Goal: Transaction & Acquisition: Purchase product/service

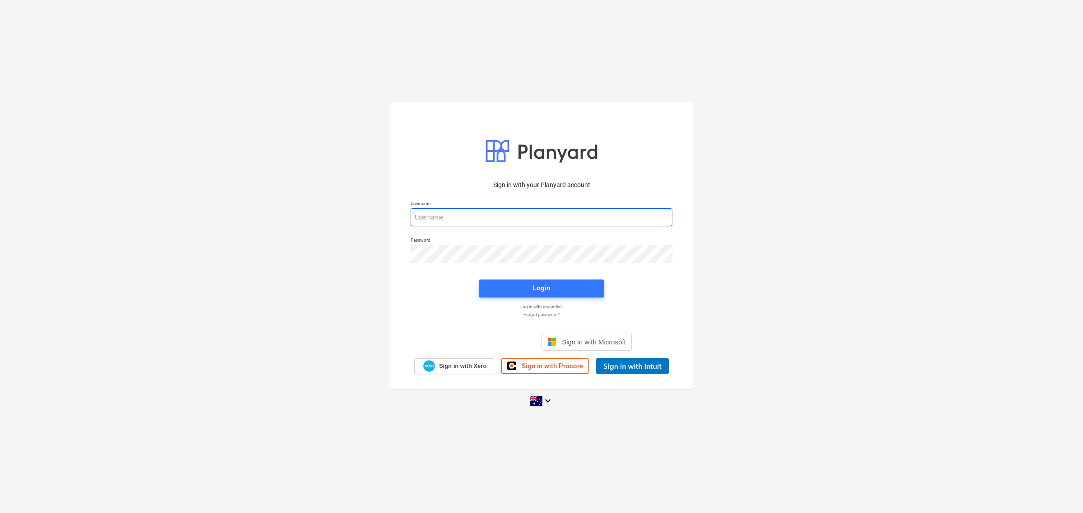
click at [585, 217] on input "email" at bounding box center [541, 217] width 262 height 18
type input "[PERSON_NAME][EMAIL_ADDRESS][DOMAIN_NAME]"
click at [530, 290] on span "Login" at bounding box center [541, 288] width 104 height 12
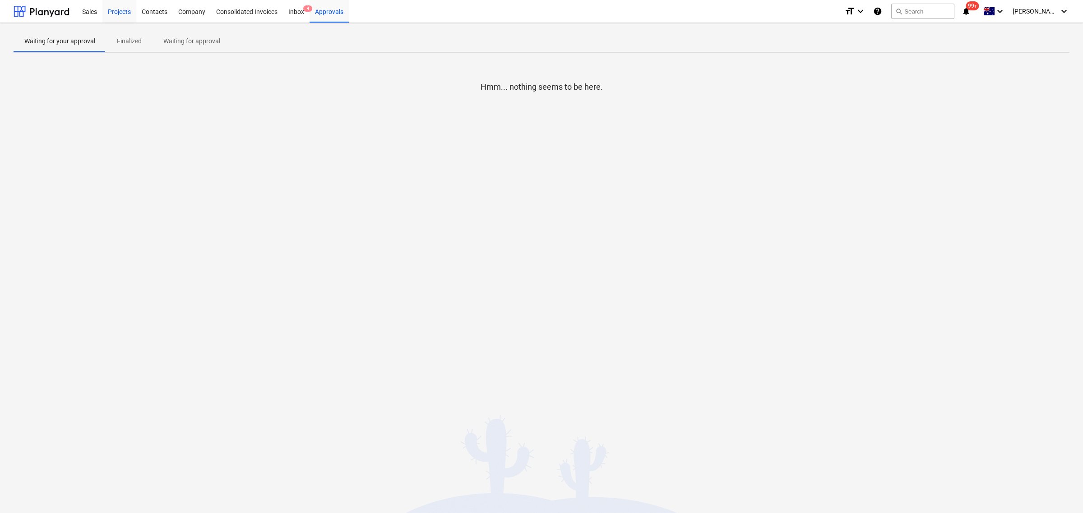
click at [112, 12] on div "Projects" at bounding box center [119, 11] width 34 height 23
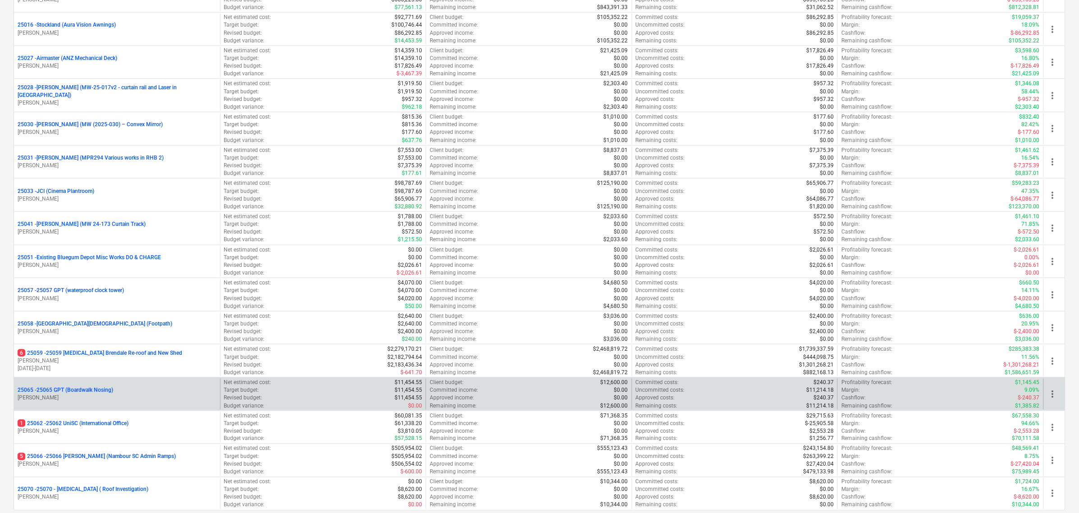
scroll to position [395, 0]
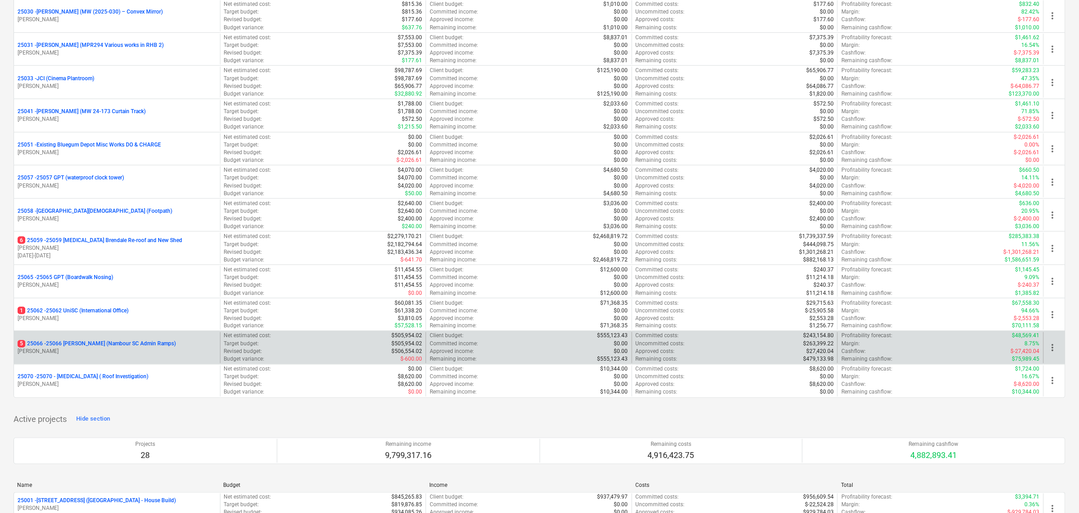
click at [134, 347] on p "5 25066 - 25066 [PERSON_NAME] (Nambour SC Admin Ramps)" at bounding box center [97, 345] width 158 height 8
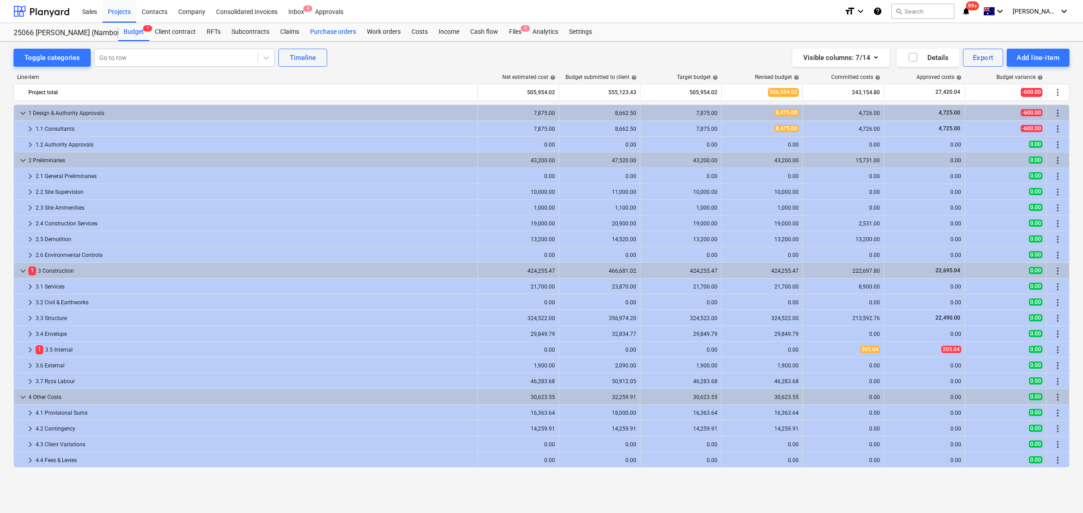
click at [316, 28] on div "Purchase orders" at bounding box center [332, 32] width 57 height 18
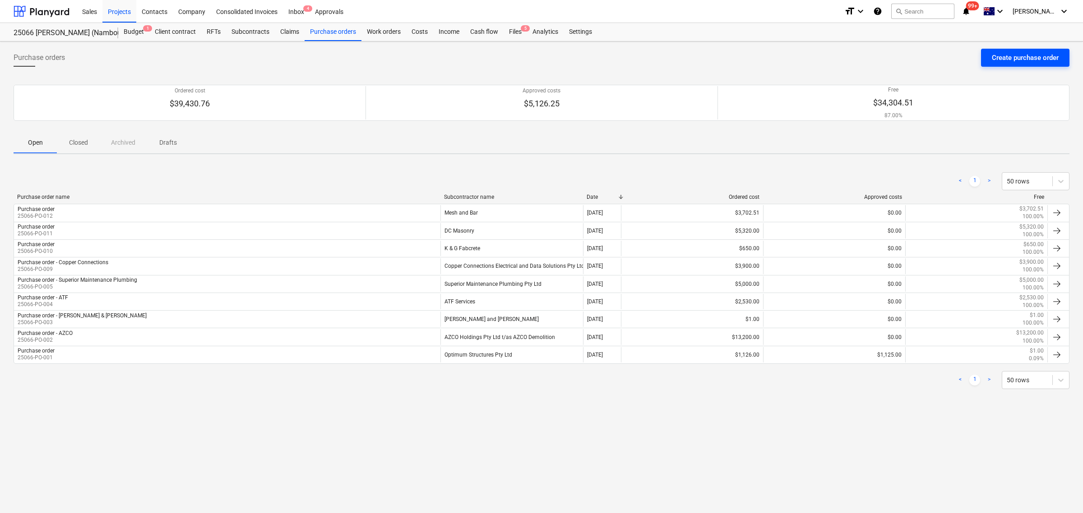
click at [1027, 55] on div "Create purchase order" at bounding box center [1024, 58] width 67 height 12
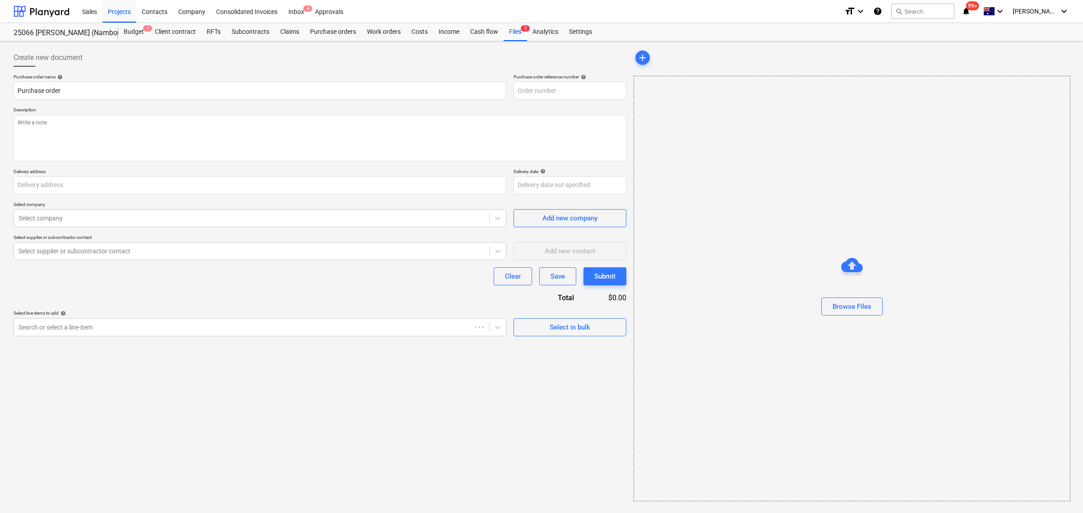
type textarea "x"
type input "Nambour SC, [STREET_ADDRESS][PERSON_NAME]"
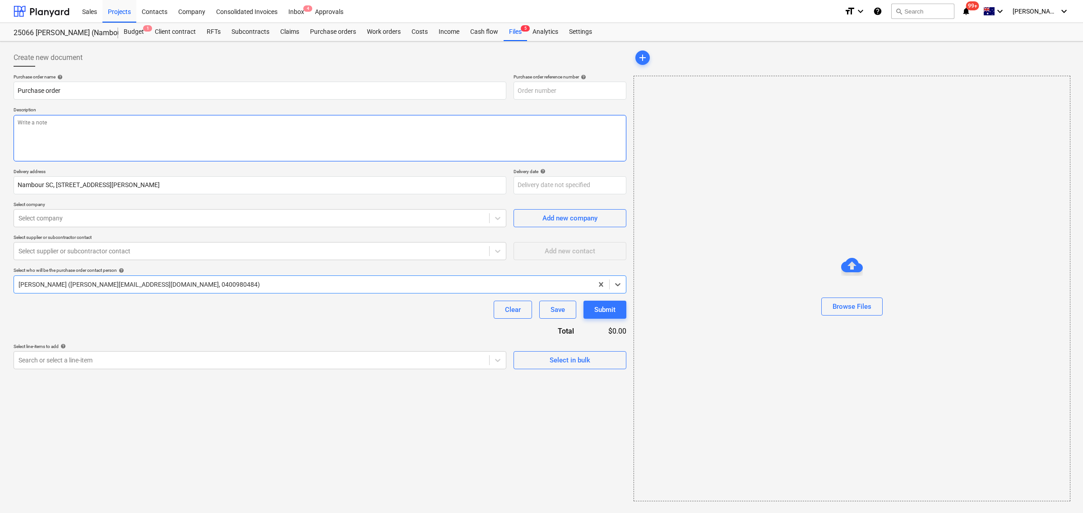
click at [250, 134] on textarea at bounding box center [320, 138] width 613 height 46
type textarea "x"
type input "25066-PO-013"
type textarea "x"
type textarea "P"
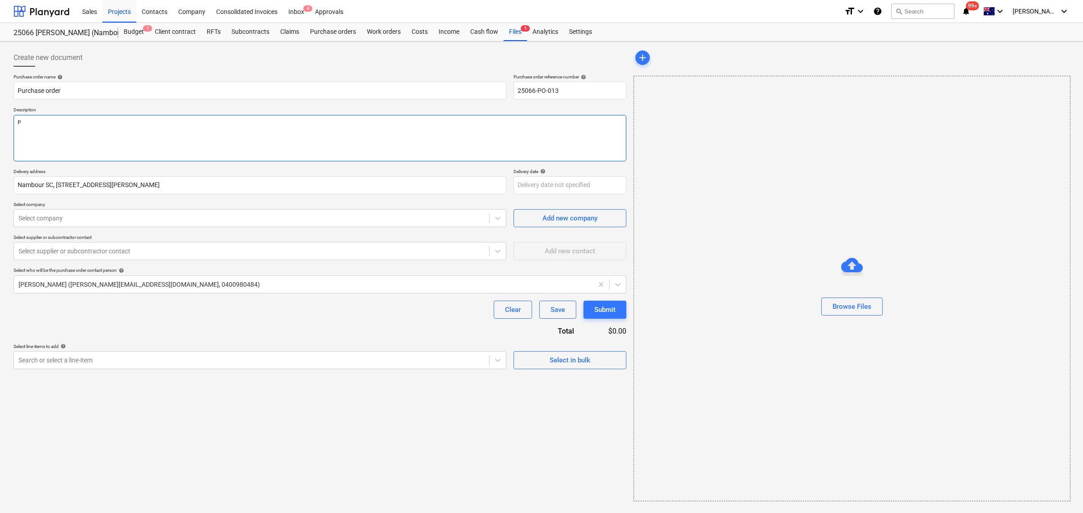
type textarea "x"
type textarea "Pa"
type textarea "x"
type textarea "Pay"
type textarea "x"
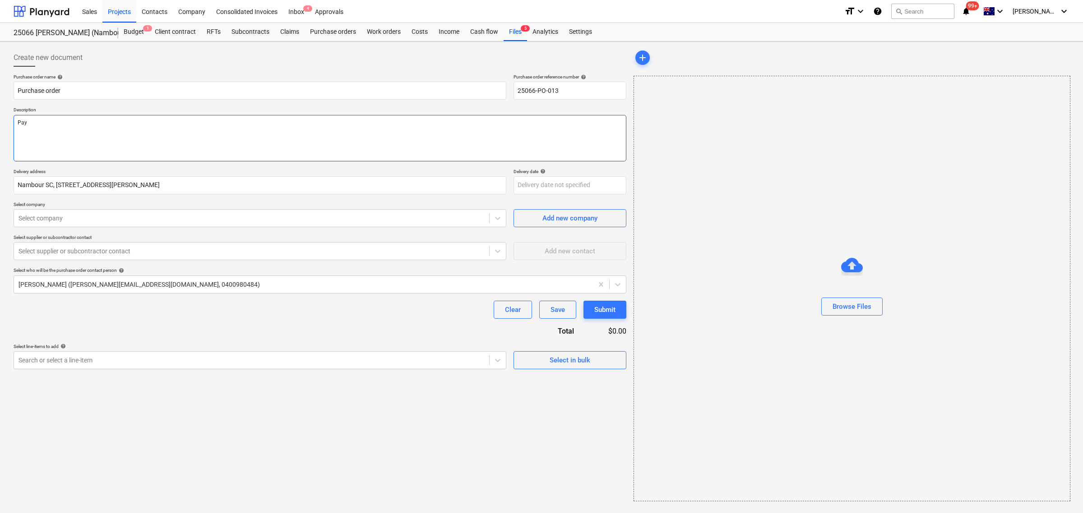
type textarea "Paym"
type textarea "x"
type textarea "Payme"
type textarea "x"
type textarea "Paymen"
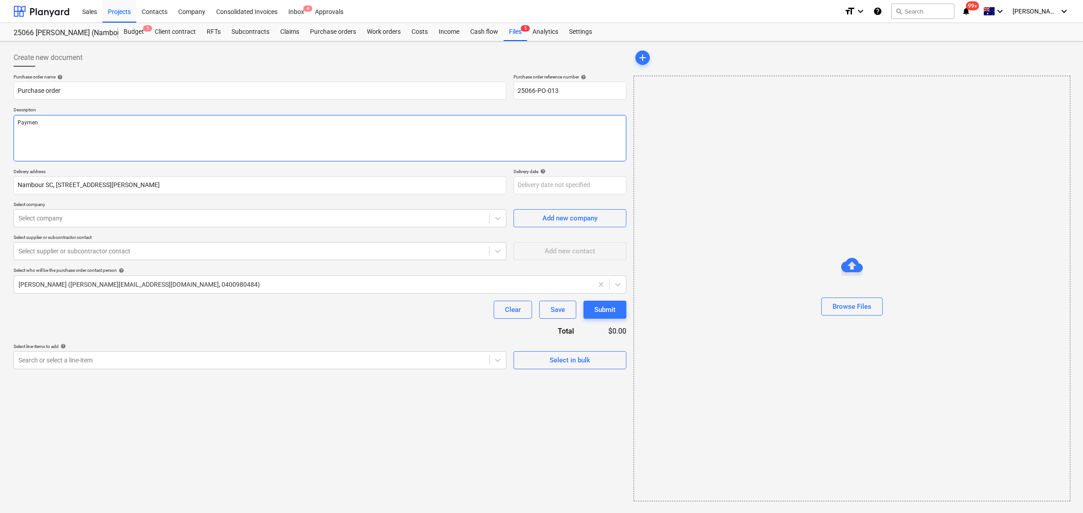
type textarea "x"
type textarea "Payment"
type textarea "x"
type textarea "Payment"
type textarea "x"
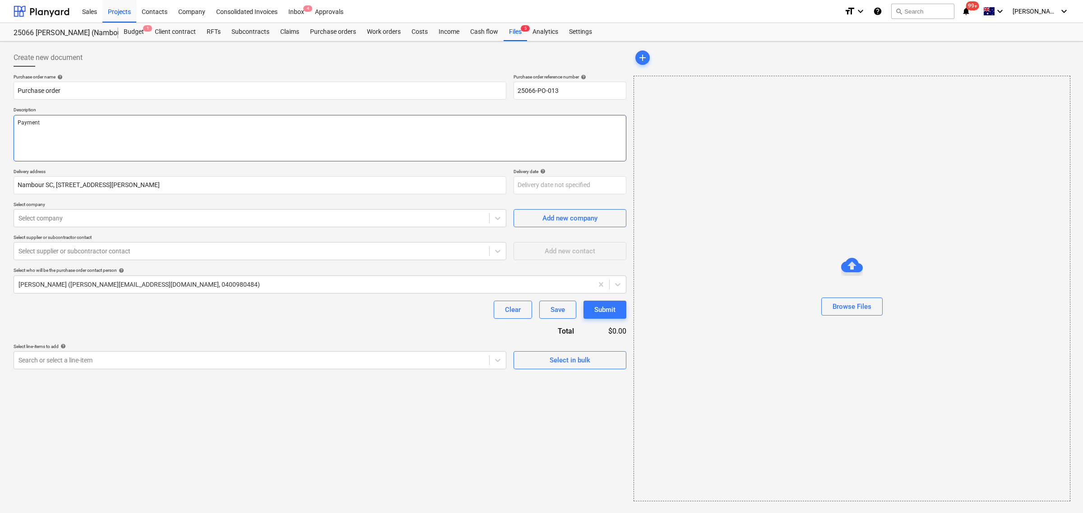
type textarea "Payment T"
type textarea "x"
type textarea "Payment Te"
type textarea "x"
type textarea "Payment Ter"
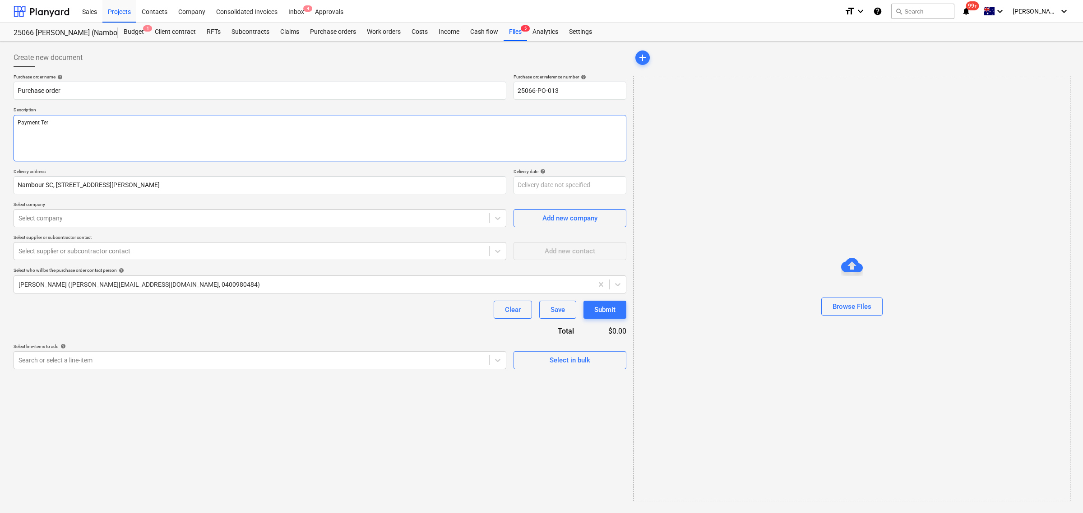
type textarea "x"
type textarea "Payment Term"
type textarea "x"
type textarea "Payment Terms"
type textarea "x"
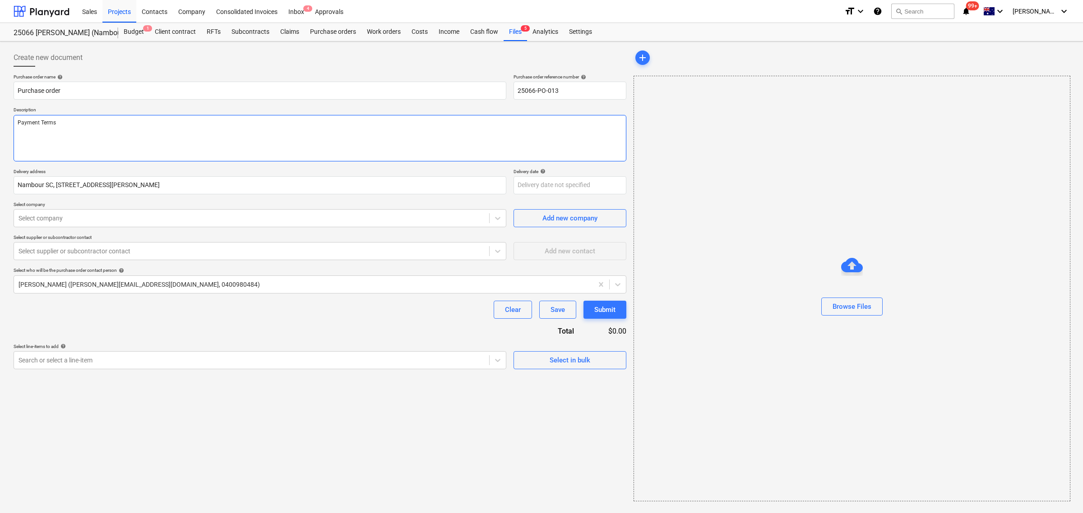
type textarea "Payment Terms -"
type textarea "x"
type textarea "Payment Terms -"
type textarea "x"
type textarea "Payment Terms - 3"
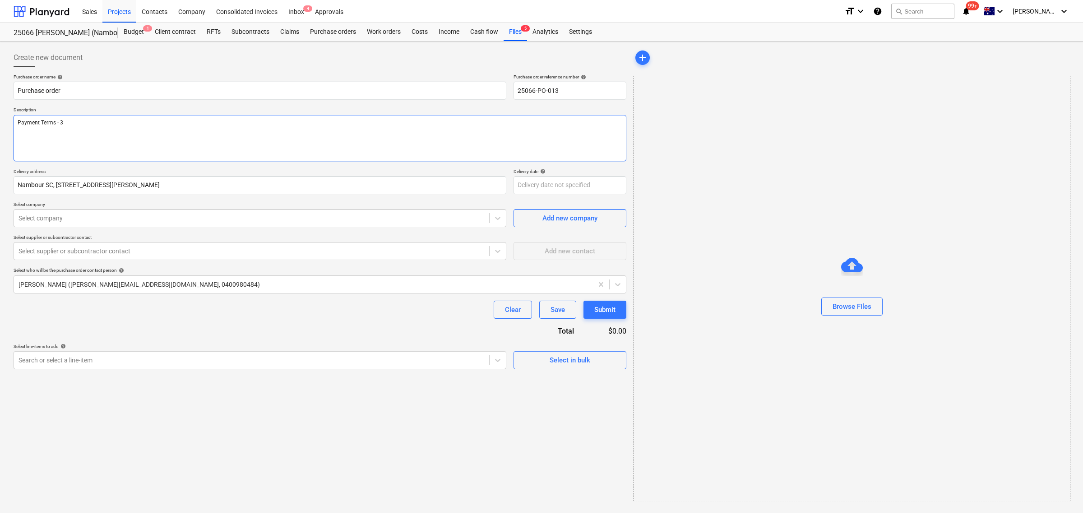
type textarea "x"
type textarea "Payment Terms - 30"
type textarea "x"
type textarea "Payment Terms - 30"
type textarea "x"
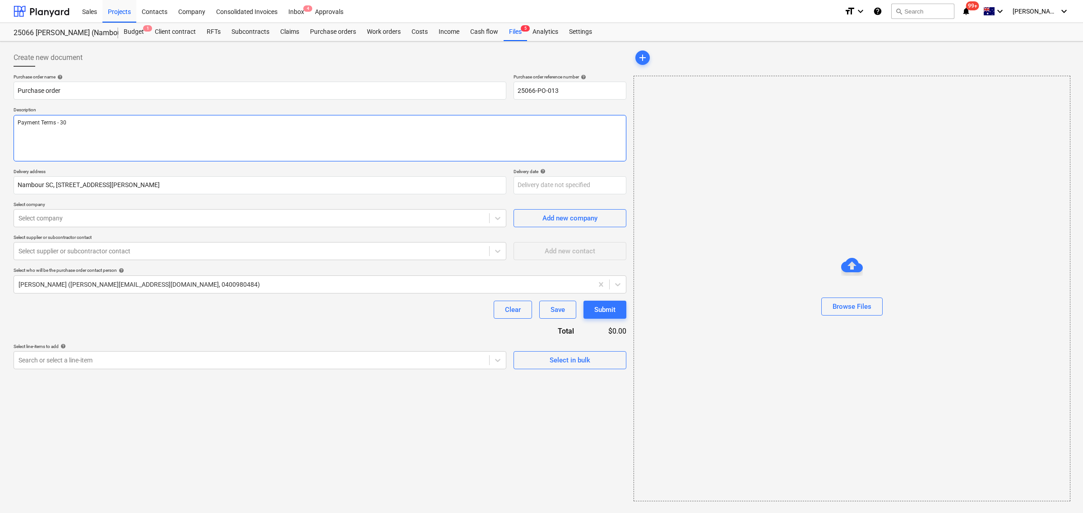
type textarea "Payment Terms - 30 D"
type textarea "x"
type textarea "Payment Terms - 30 Da"
type textarea "x"
type textarea "Payment Terms - 30 Day"
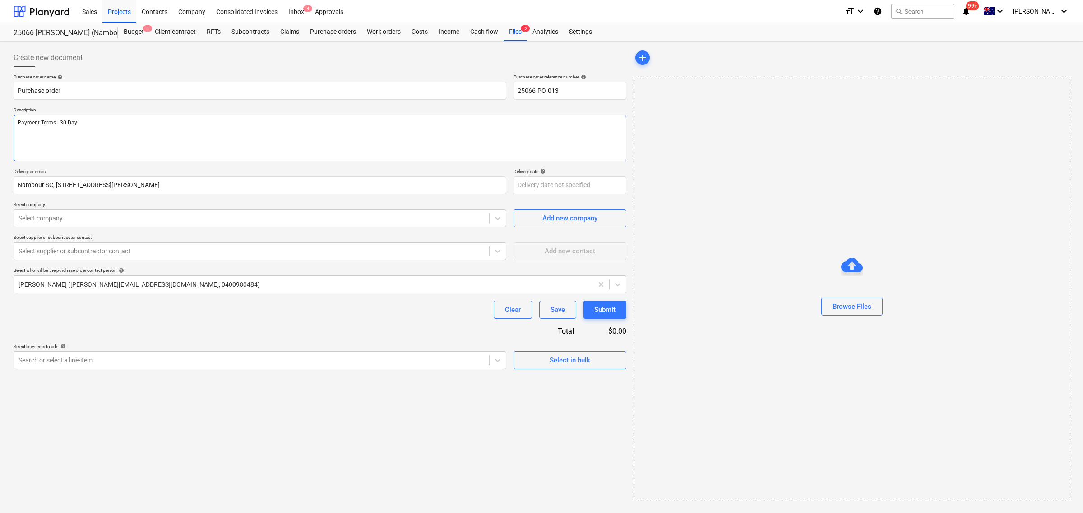
type textarea "x"
type textarea "Payment Terms - 30 Days"
type textarea "x"
click at [186, 228] on div "Purchase order name help Purchase order Purchase order reference number help 25…" at bounding box center [320, 221] width 613 height 295
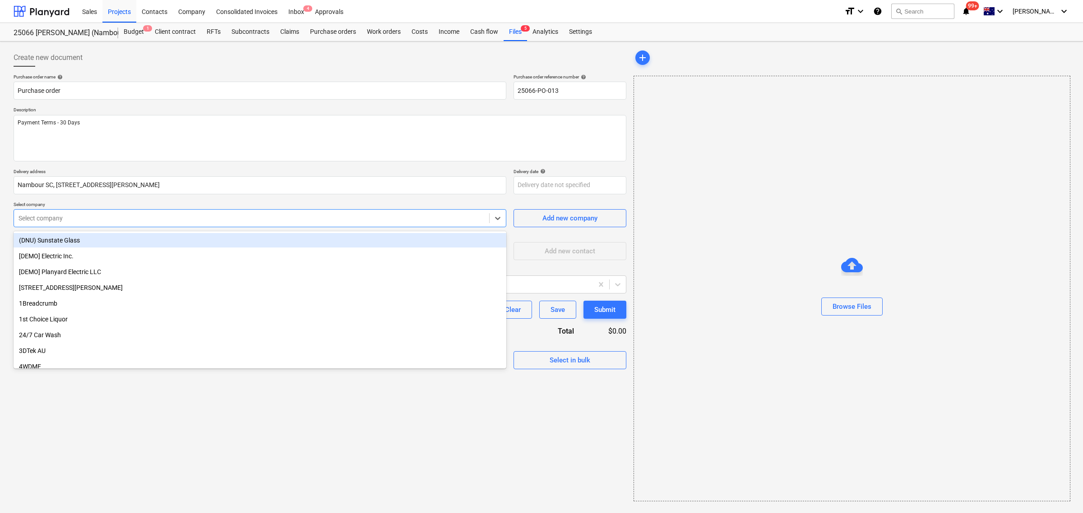
click at [186, 217] on div at bounding box center [251, 218] width 466 height 9
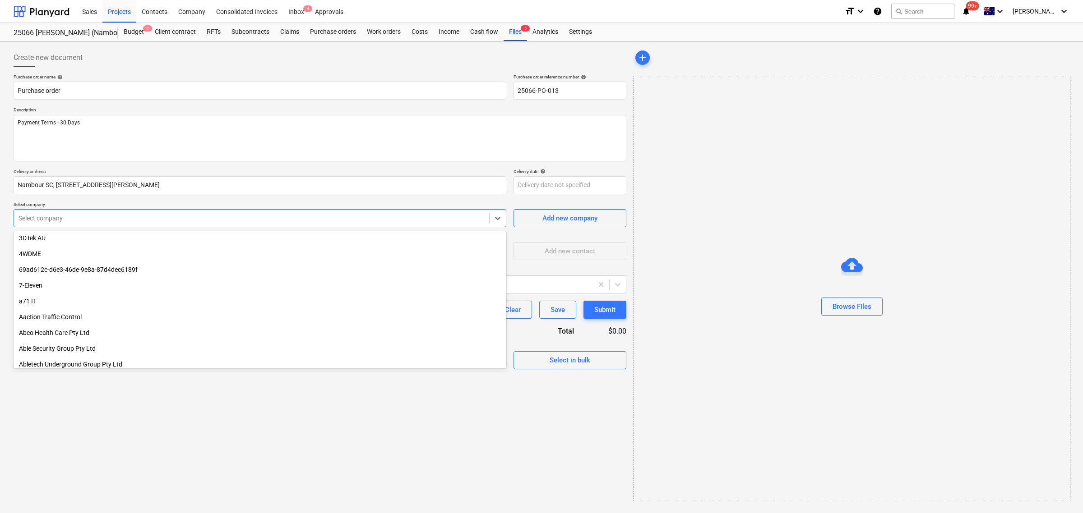
scroll to position [169, 0]
click at [80, 217] on div at bounding box center [251, 218] width 466 height 9
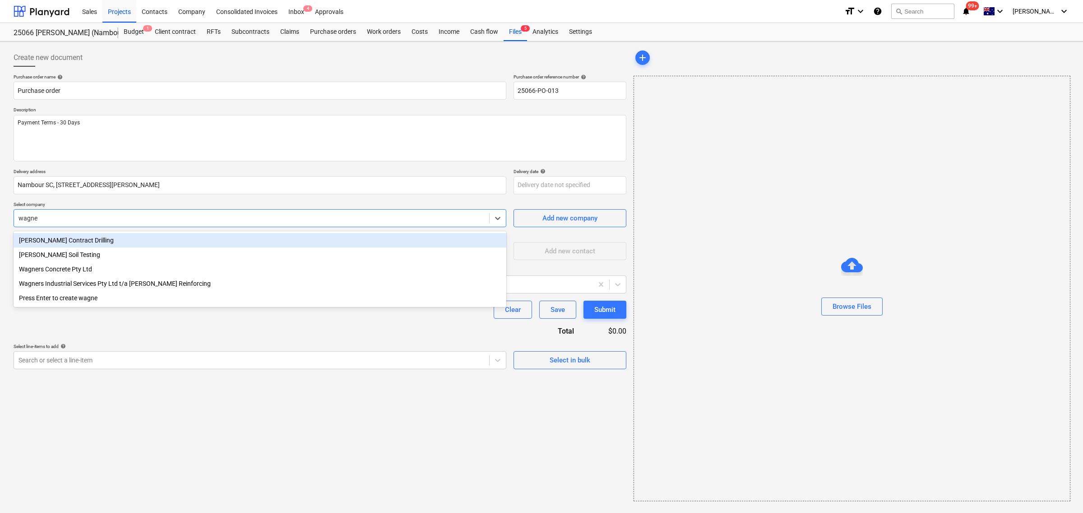
type input "[PERSON_NAME]"
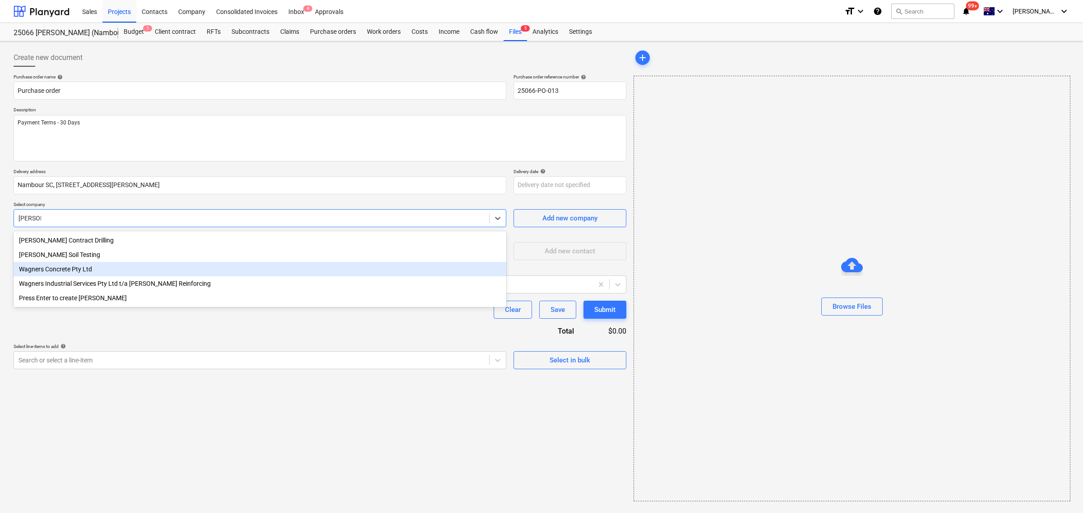
click at [83, 271] on div "Wagners Concrete Pty Ltd" at bounding box center [260, 269] width 493 height 14
type textarea "x"
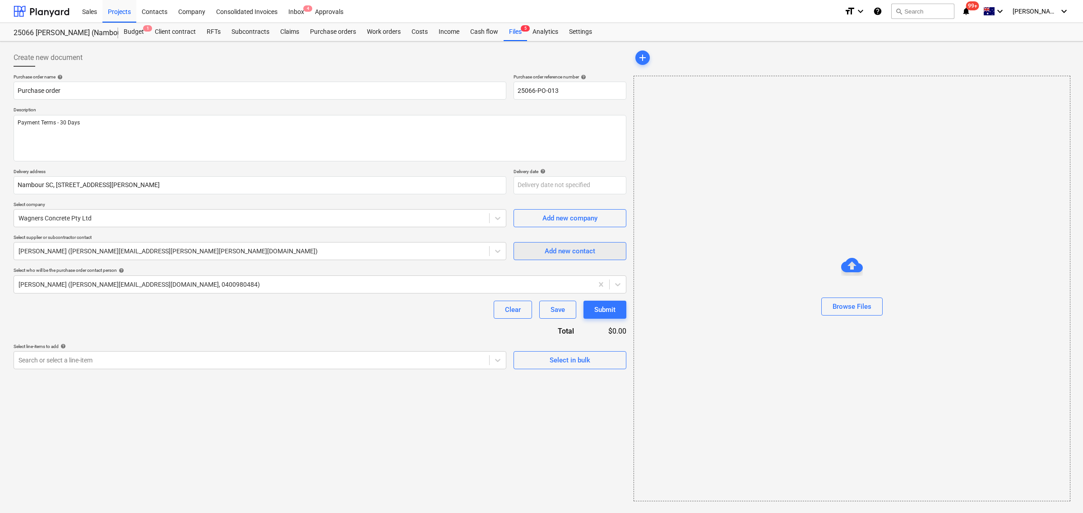
click at [555, 258] on button "Add new contact" at bounding box center [569, 251] width 113 height 18
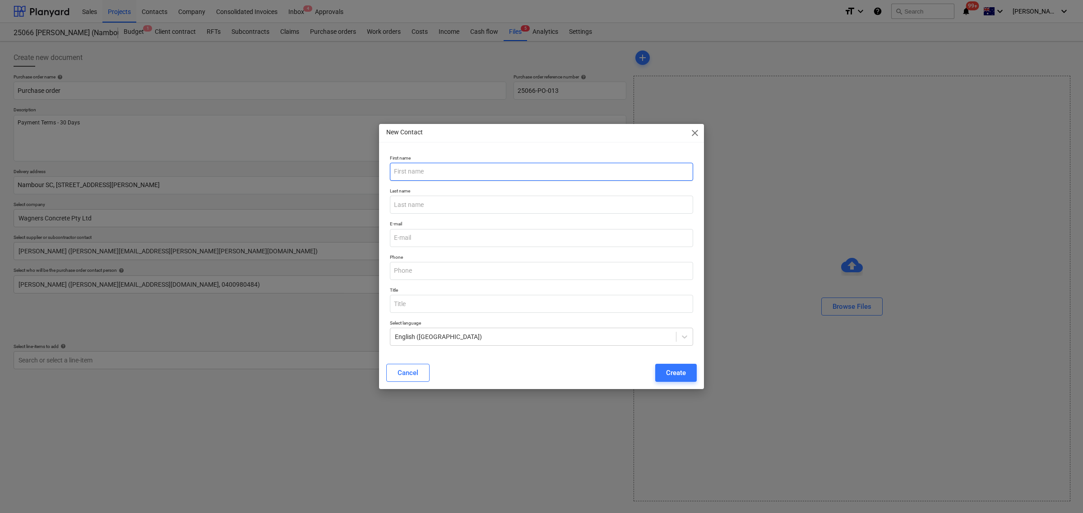
click at [438, 174] on input "text" at bounding box center [541, 172] width 303 height 18
type textarea "x"
type input "[PERSON_NAME]"
click at [436, 215] on div "Last name" at bounding box center [541, 200] width 310 height 33
click at [438, 206] on input "text" at bounding box center [541, 205] width 303 height 18
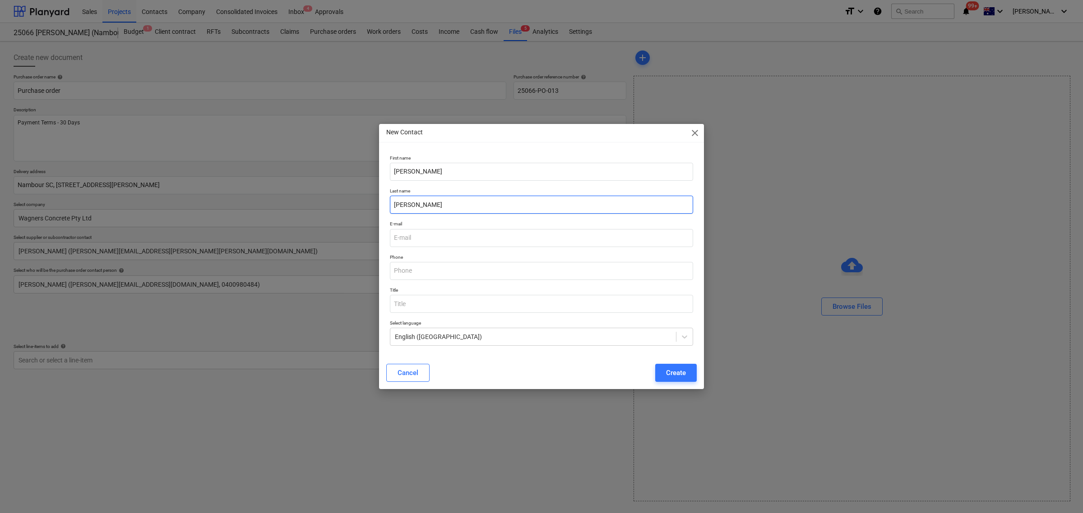
type input "[PERSON_NAME]"
type textarea "x"
click at [472, 240] on input "email" at bounding box center [541, 238] width 303 height 18
paste input "[PERSON_NAME][EMAIL_ADDRESS][PERSON_NAME][PERSON_NAME][DOMAIN_NAME]"
type input "[PERSON_NAME][EMAIL_ADDRESS][PERSON_NAME][PERSON_NAME][DOMAIN_NAME]"
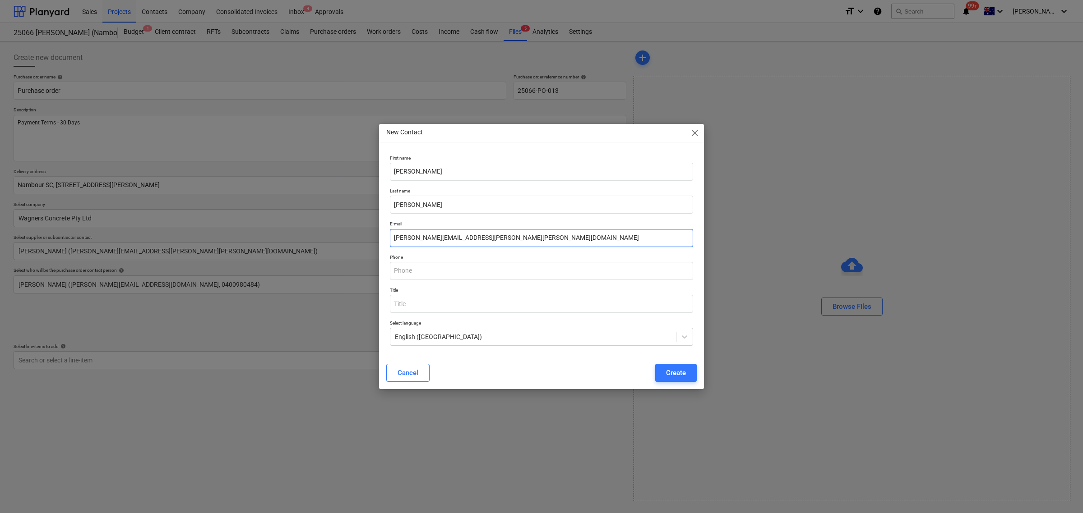
type textarea "x"
type input "[PERSON_NAME][EMAIL_ADDRESS][PERSON_NAME][PERSON_NAME][DOMAIN_NAME]"
click at [500, 274] on input "text" at bounding box center [541, 271] width 303 height 18
type input "0418216227"
click at [679, 371] on div "Create" at bounding box center [676, 373] width 20 height 12
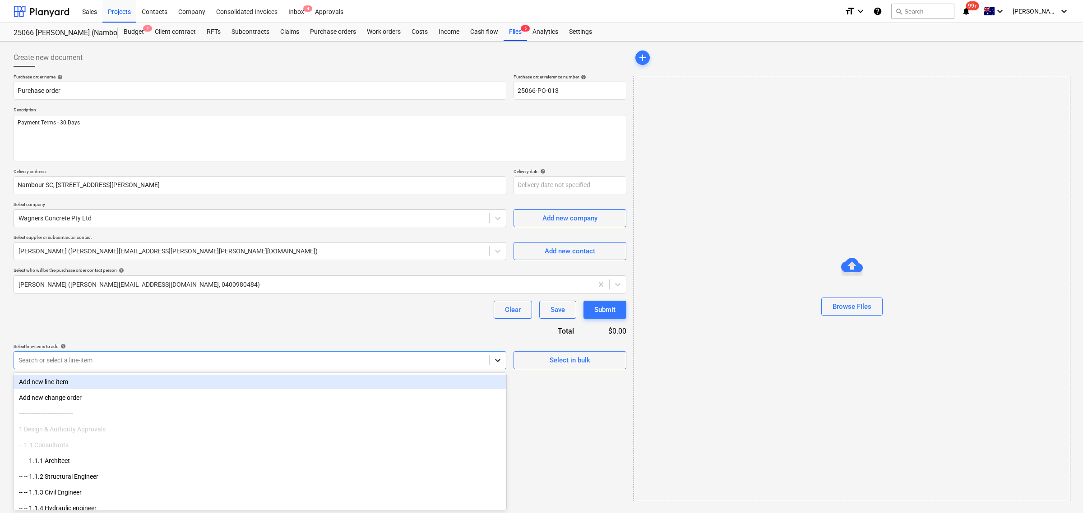
click at [501, 366] on div at bounding box center [497, 360] width 16 height 16
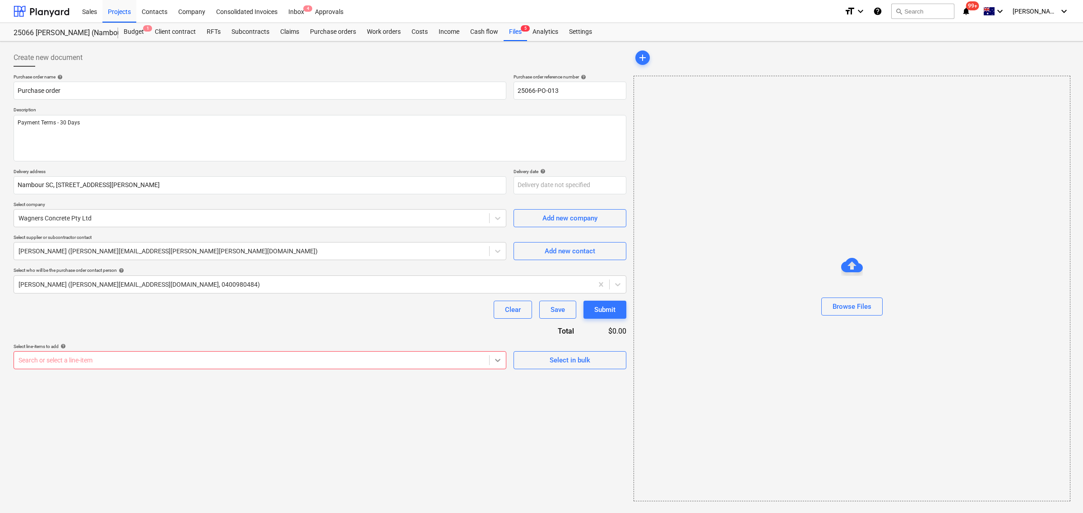
click at [492, 359] on div at bounding box center [497, 360] width 16 height 16
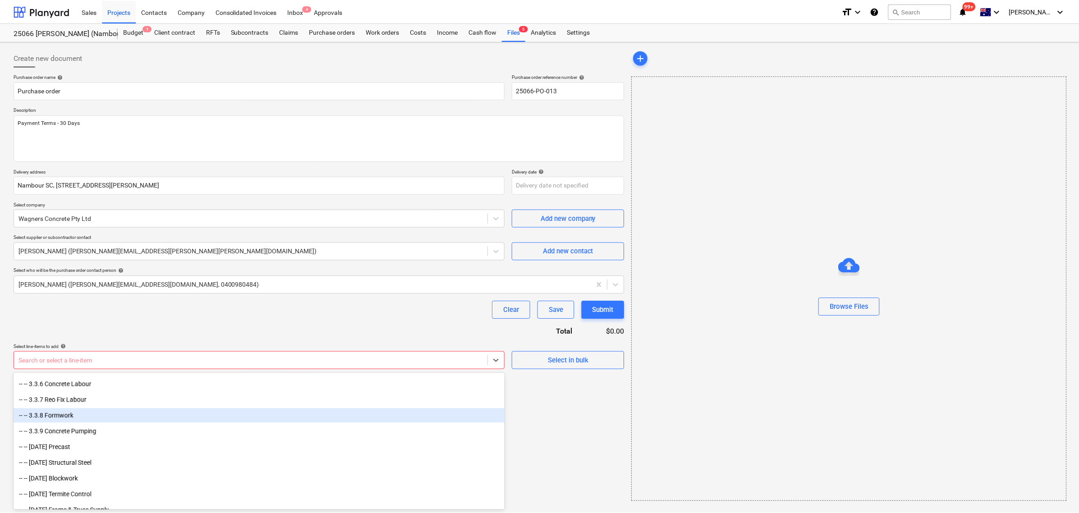
scroll to position [1410, 0]
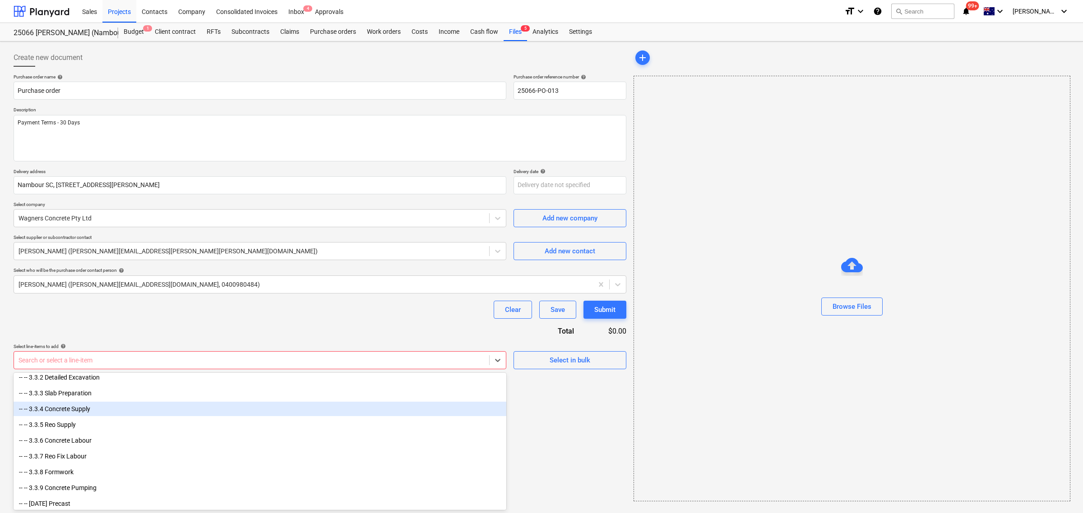
click at [45, 410] on div "-- -- 3.3.4 Concrete Supply" at bounding box center [260, 409] width 493 height 14
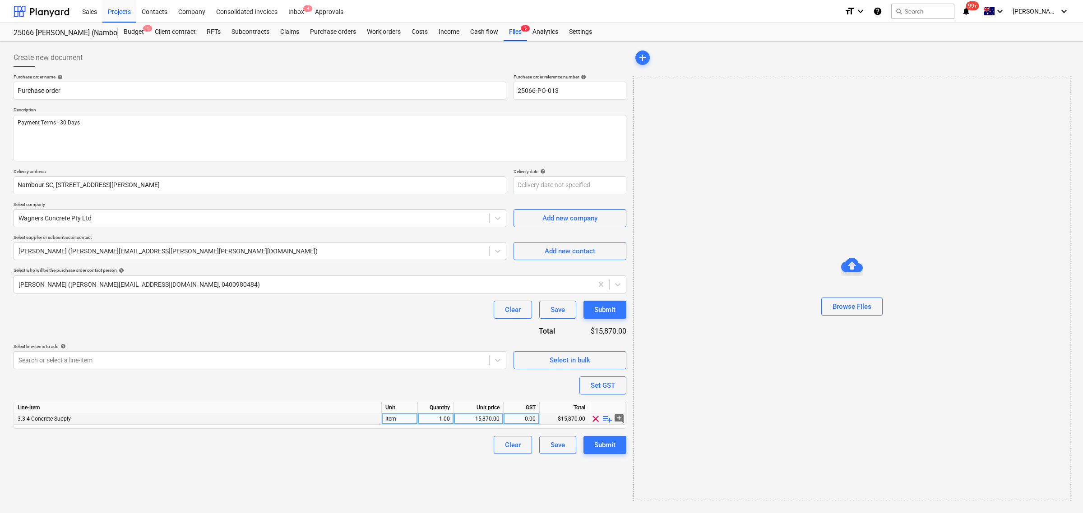
click at [608, 420] on span "playlist_add" at bounding box center [607, 419] width 11 height 11
type textarea "x"
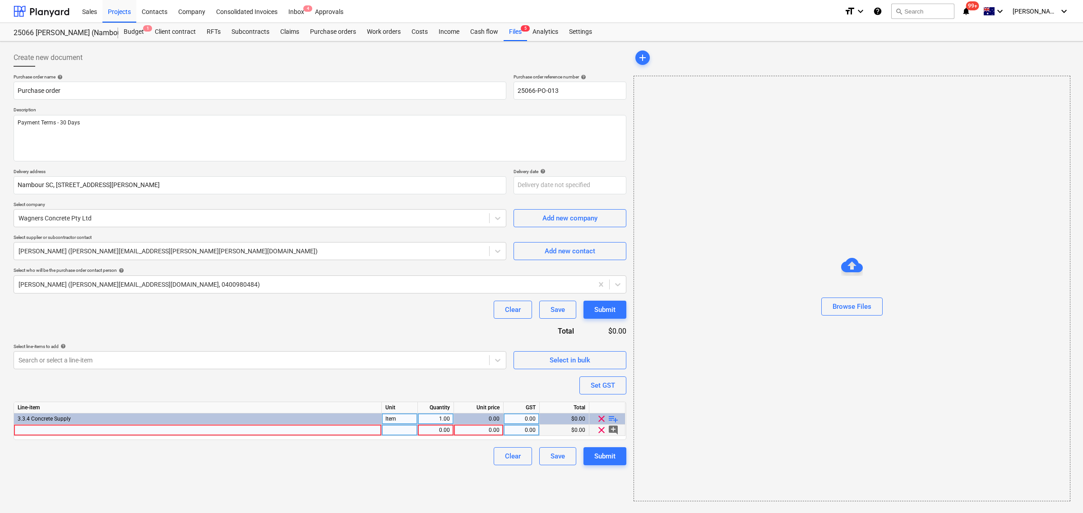
click at [333, 430] on div at bounding box center [198, 430] width 368 height 11
type input "Concrete Supply for [GEOGRAPHIC_DATA] - Rates based on quote 7261(321)"
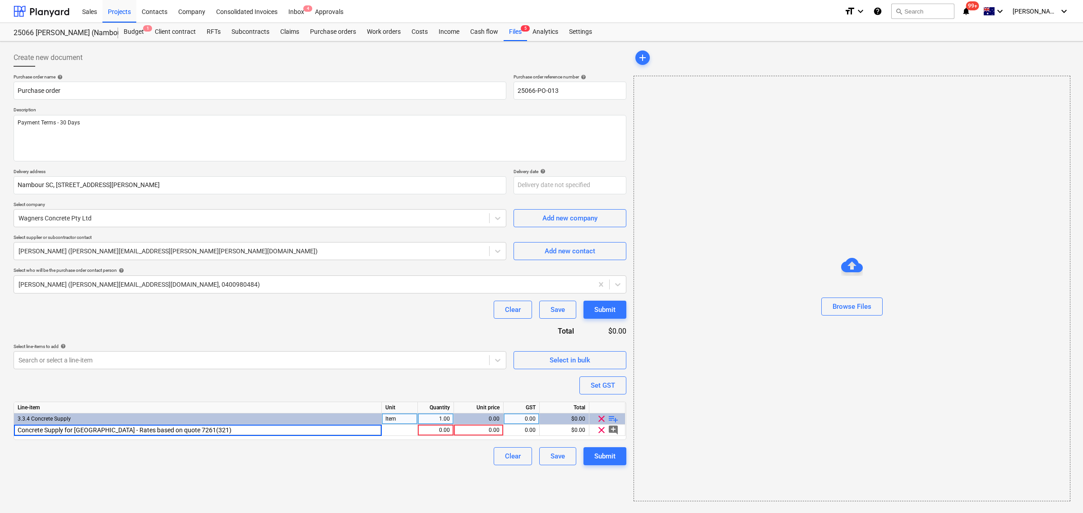
click at [313, 479] on div "Create new document Purchase order name help Purchase order Purchase order refe…" at bounding box center [320, 275] width 620 height 460
click at [611, 419] on span "playlist_add" at bounding box center [613, 419] width 11 height 11
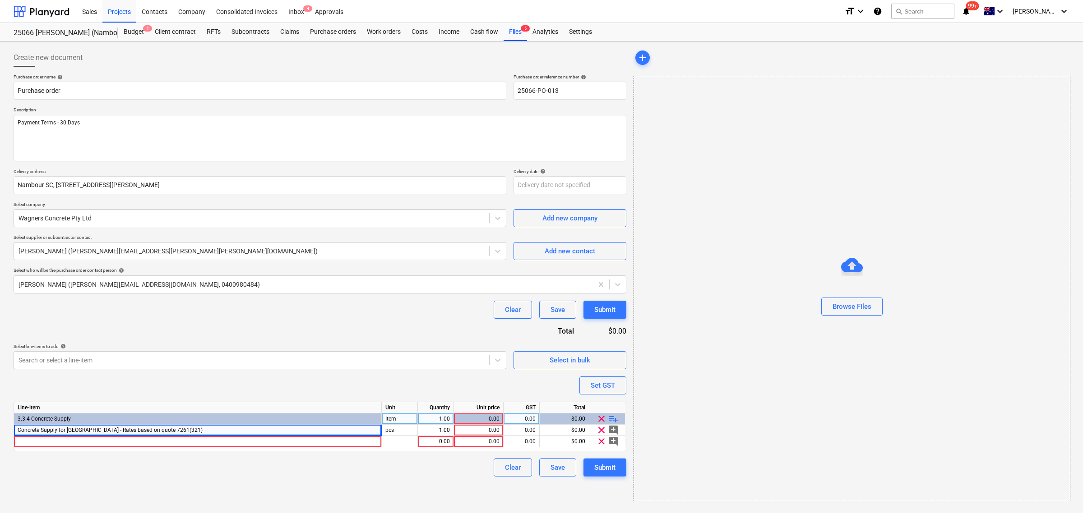
click at [611, 419] on span "playlist_add" at bounding box center [613, 419] width 11 height 11
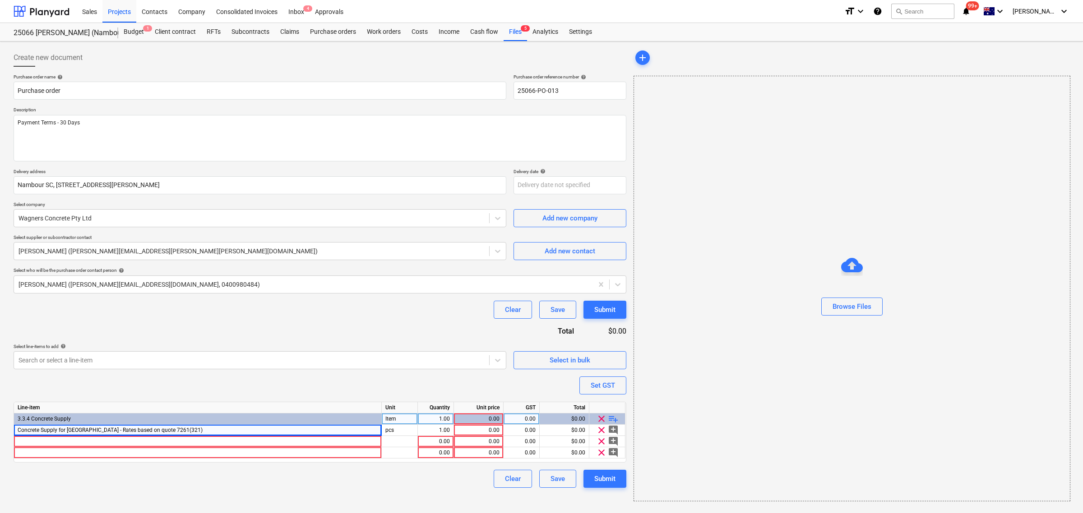
click at [611, 419] on span "playlist_add" at bounding box center [613, 419] width 11 height 11
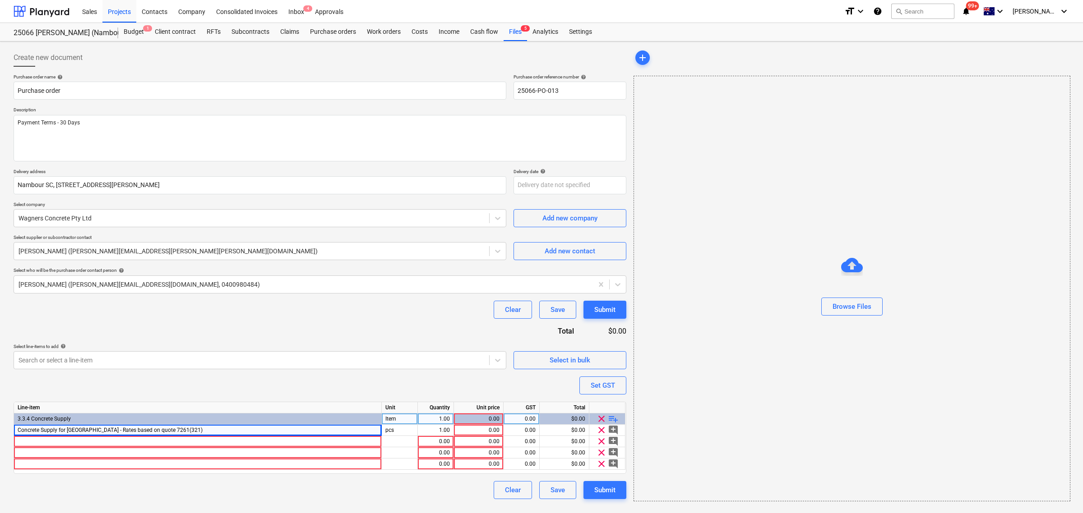
click at [611, 419] on span "playlist_add" at bounding box center [613, 419] width 11 height 11
type textarea "x"
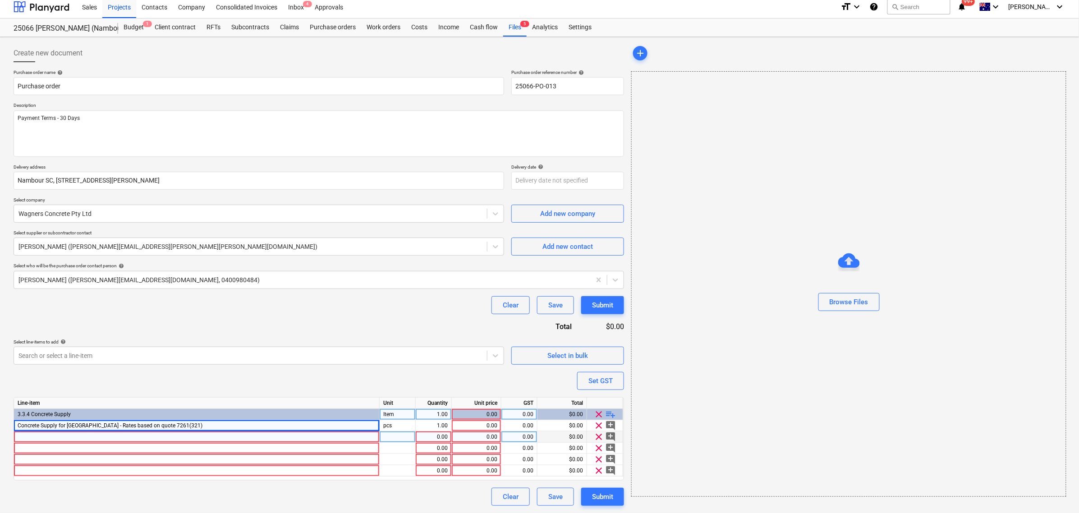
click at [307, 434] on div at bounding box center [197, 437] width 366 height 11
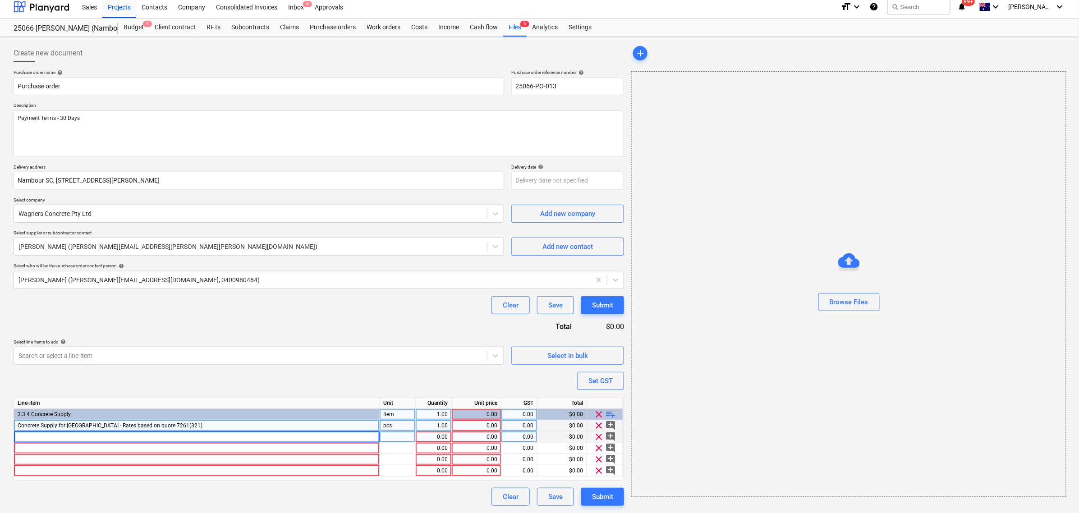
click at [479, 427] on div "0.00" at bounding box center [477, 425] width 42 height 11
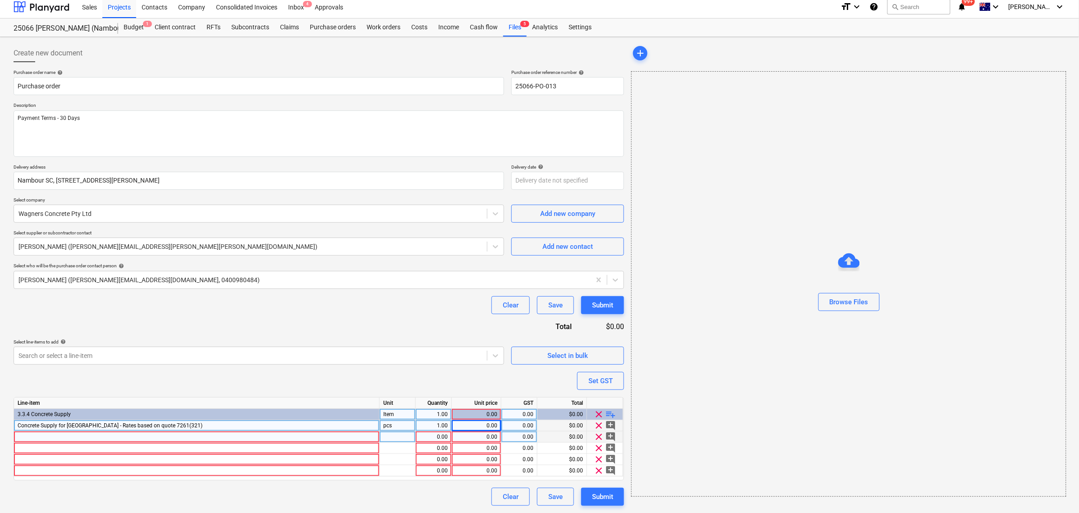
drag, startPoint x: 396, startPoint y: 427, endPoint x: 382, endPoint y: 429, distance: 14.2
click at [382, 429] on div "pcs" at bounding box center [398, 425] width 36 height 11
type input "Item"
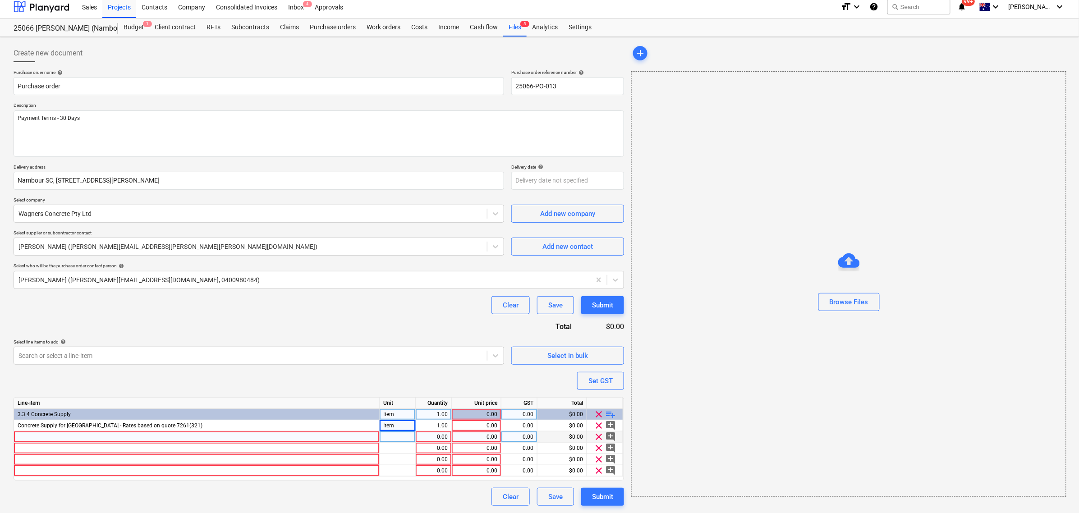
click at [113, 438] on div at bounding box center [197, 437] width 366 height 11
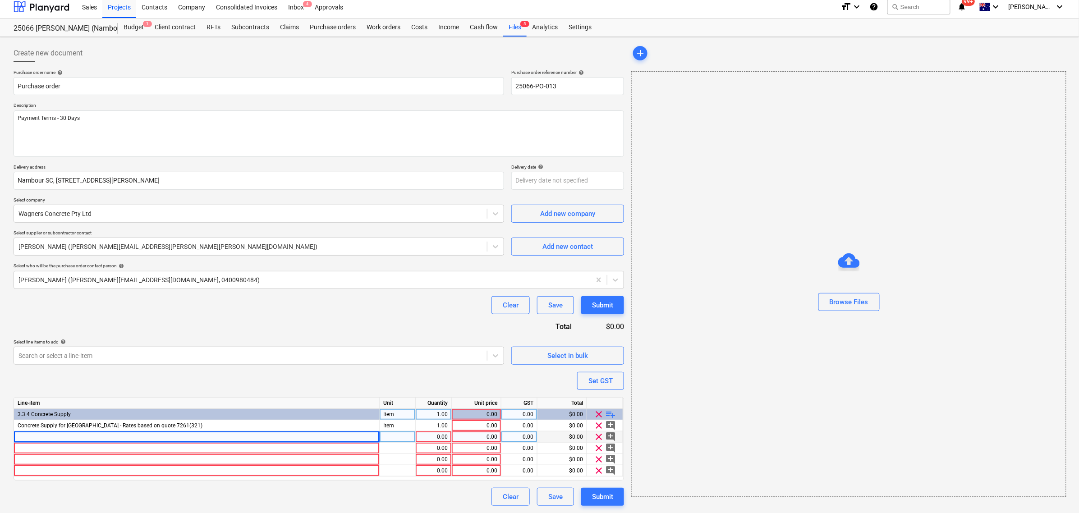
click at [161, 438] on div at bounding box center [197, 437] width 366 height 11
type textarea "x"
type input "N25MPa_20_100"
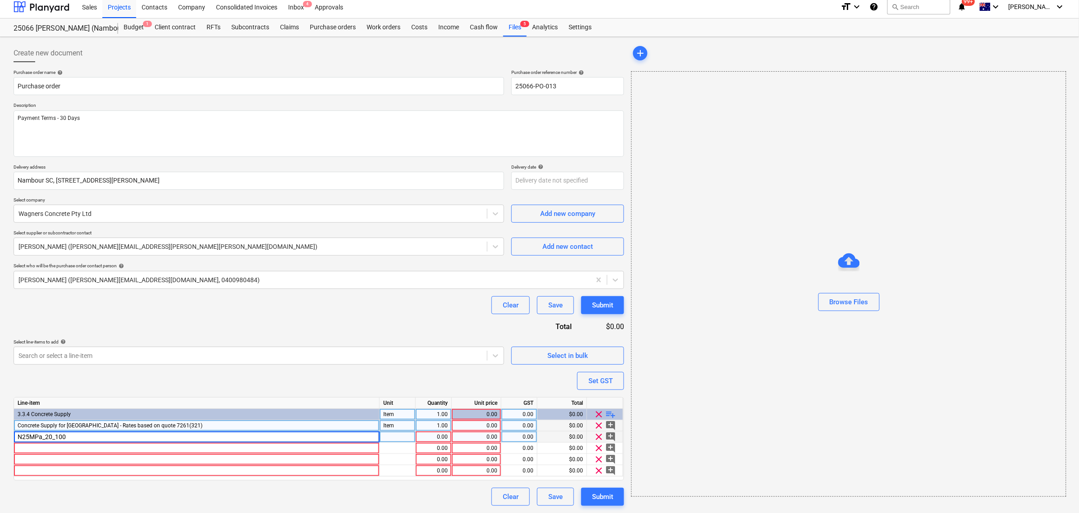
type textarea "x"
click at [210, 425] on div "Concrete Supply for [GEOGRAPHIC_DATA] - Rates based on quote 7261(321)" at bounding box center [197, 425] width 366 height 11
click at [248, 426] on input "Concrete Supply for [GEOGRAPHIC_DATA] - Rates based on quote 7261(321)" at bounding box center [196, 425] width 365 height 11
click at [240, 429] on input "Concrete Supply for [GEOGRAPHIC_DATA] - Rates based on quote 7261(321) Qty TBC" at bounding box center [196, 425] width 365 height 11
type input "Concrete Supply for [GEOGRAPHIC_DATA] - Rates based on quote 7261(321) - Qty TBC"
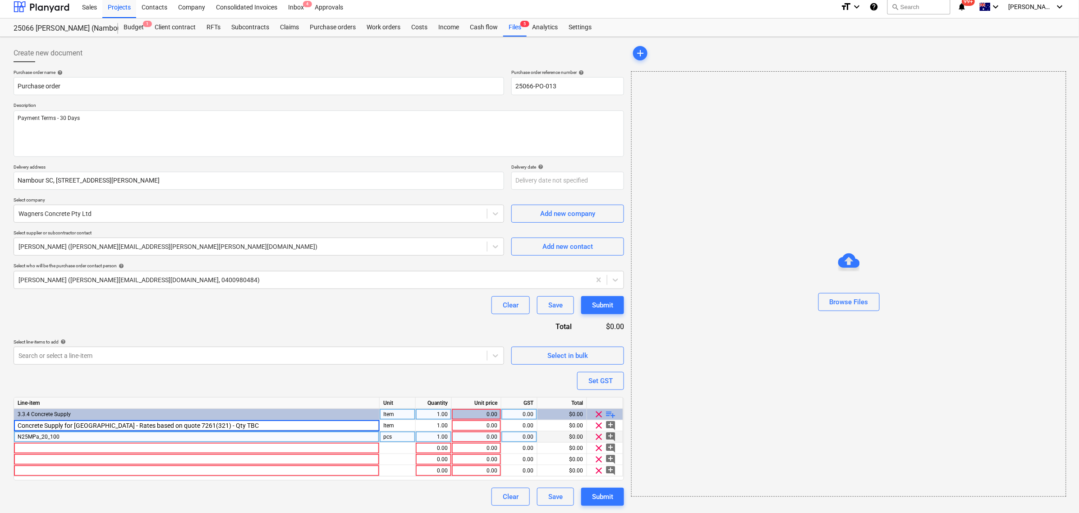
type textarea "x"
drag, startPoint x: 403, startPoint y: 439, endPoint x: 367, endPoint y: 440, distance: 36.1
click at [0, 0] on div "N25MPa_20_100 pcs 1.00 0.00 0.00 $0.00 clear add_comment" at bounding box center [0, 0] width 0 height 0
drag, startPoint x: 396, startPoint y: 435, endPoint x: 379, endPoint y: 438, distance: 17.4
click at [0, 0] on div "N25MPa_20_100 pcs 1.00 0.00 0.00 $0.00 clear add_comment" at bounding box center [0, 0] width 0 height 0
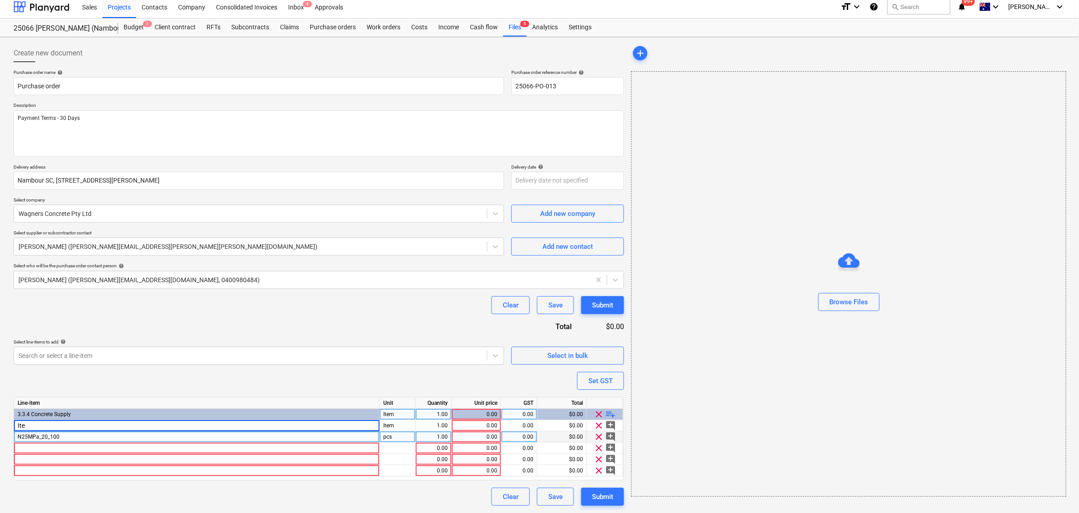
type input "Item"
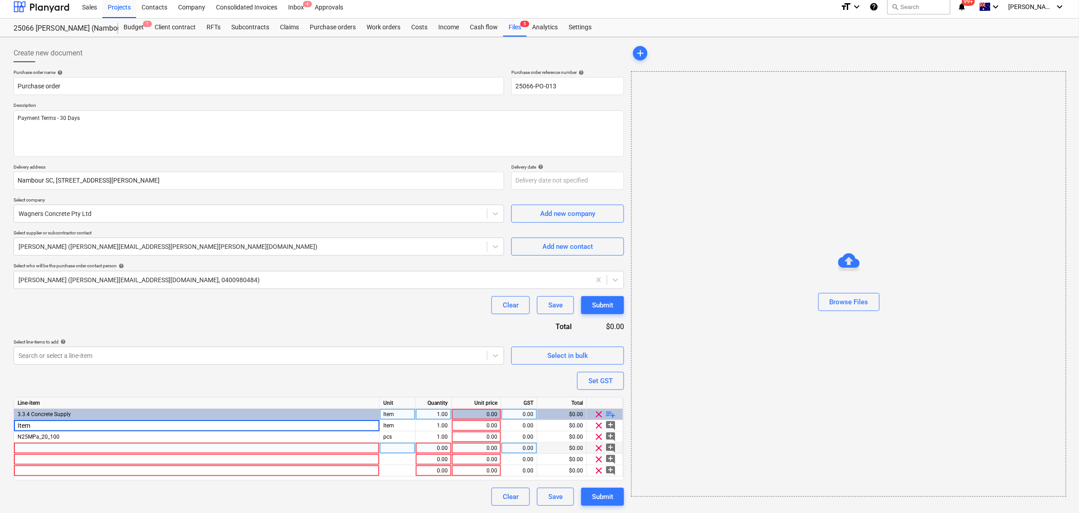
type textarea "x"
click at [402, 443] on div at bounding box center [398, 448] width 36 height 11
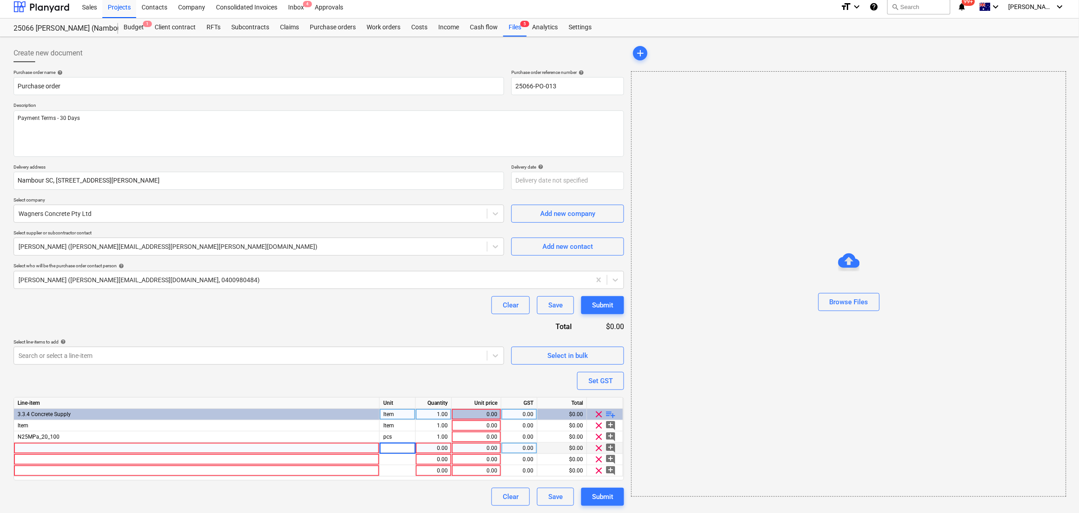
click at [207, 483] on div "Purchase order name help Purchase order Purchase order reference number help 25…" at bounding box center [319, 287] width 611 height 437
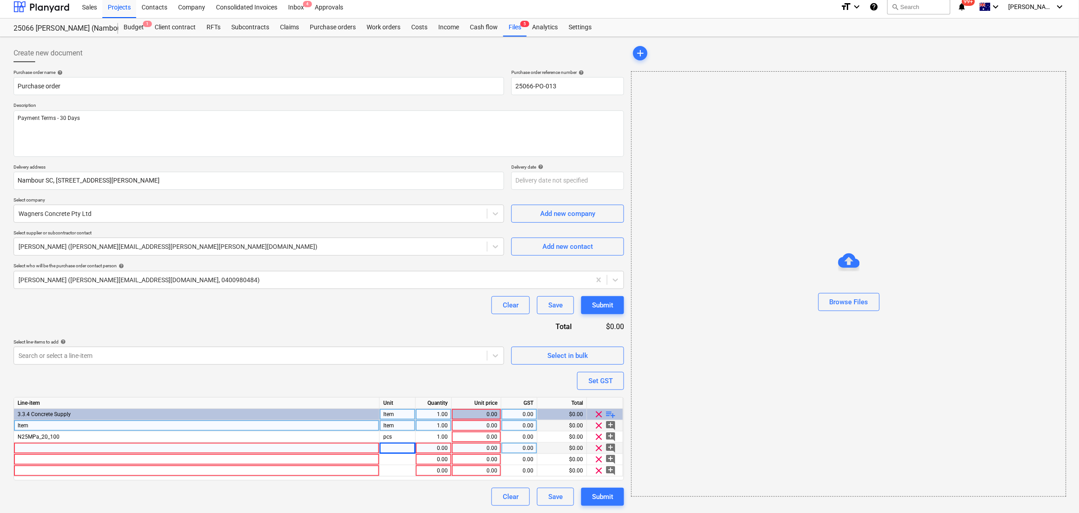
click at [64, 424] on div "Item" at bounding box center [197, 425] width 366 height 11
type input "Concrete Supply - [GEOGRAPHIC_DATA] as per quote 7261(321) - Qty TBC"
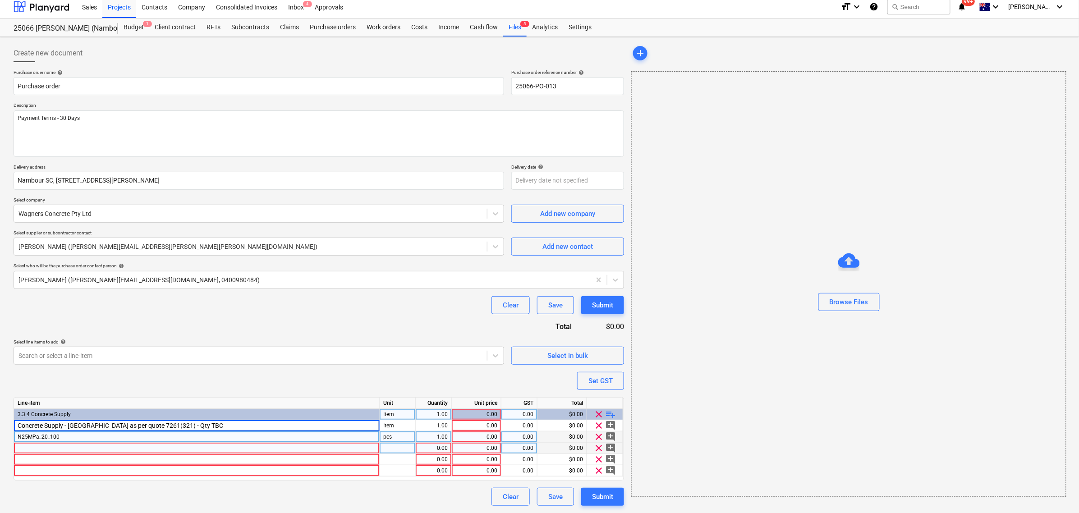
type textarea "x"
click at [413, 437] on div "pcs" at bounding box center [398, 437] width 36 height 11
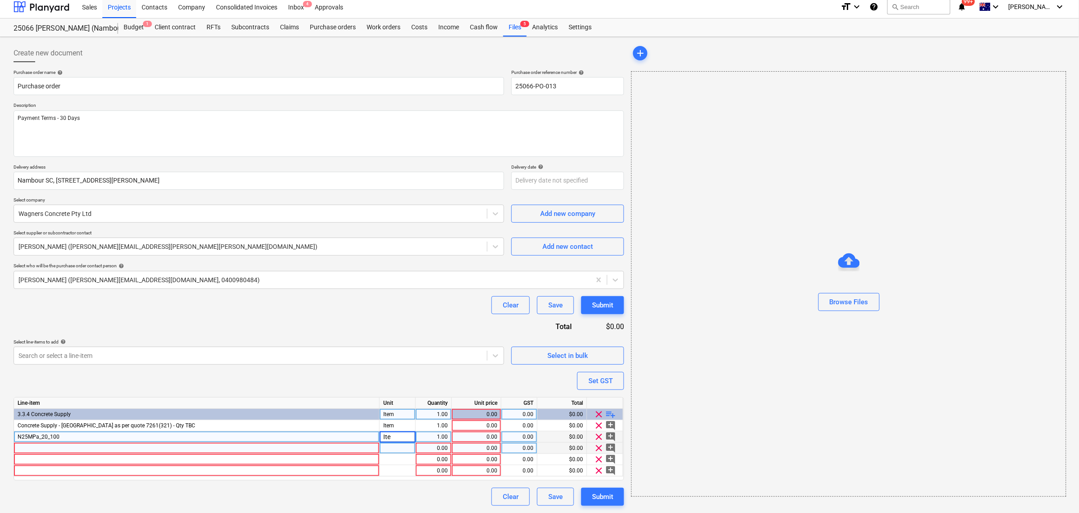
type input "Item"
type textarea "x"
click at [468, 434] on div "0.00" at bounding box center [477, 437] width 42 height 11
type input "210"
type textarea "x"
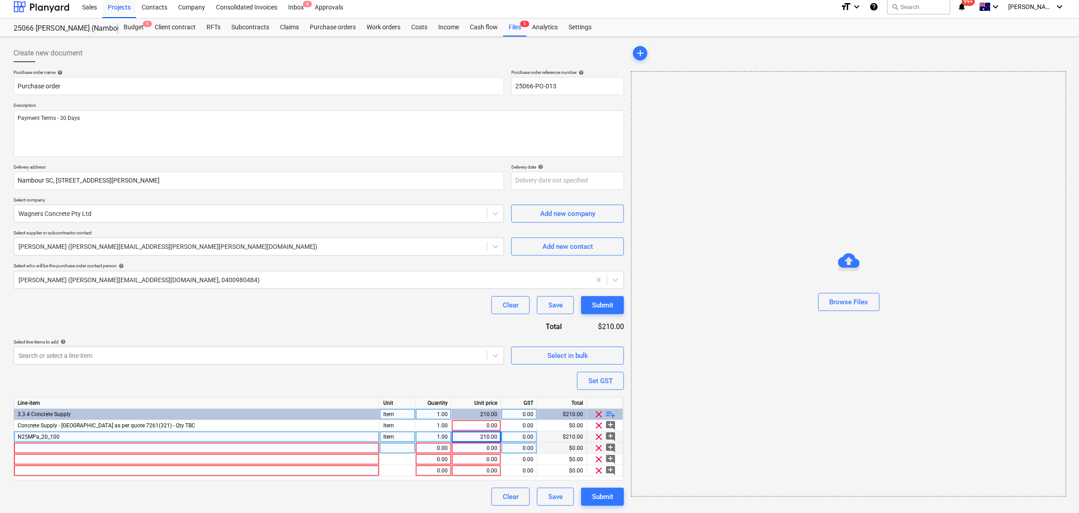
click at [396, 438] on div "Item" at bounding box center [398, 437] width 36 height 11
type input "m3"
type textarea "x"
click at [510, 437] on div "0.00" at bounding box center [519, 437] width 28 height 11
type input "10"
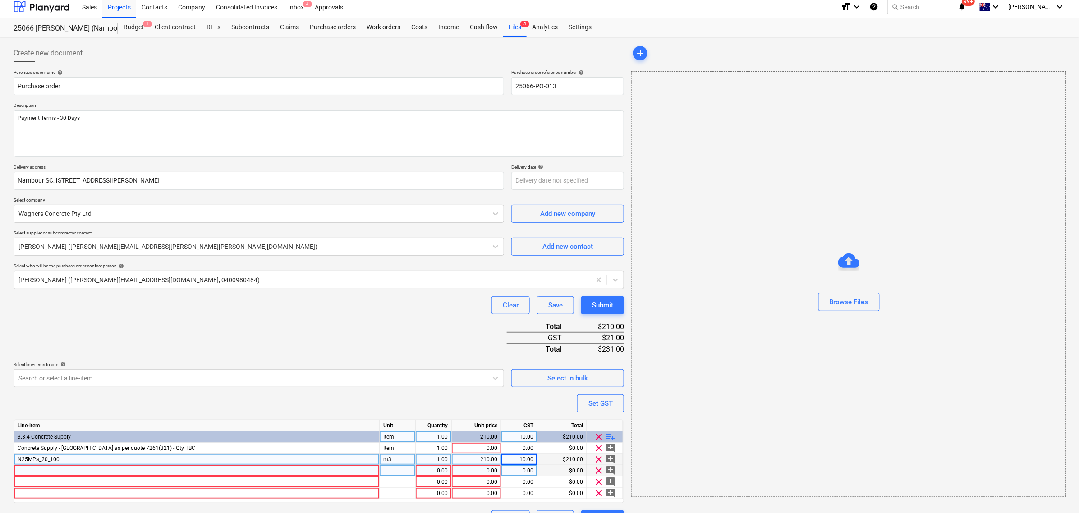
scroll to position [26, 0]
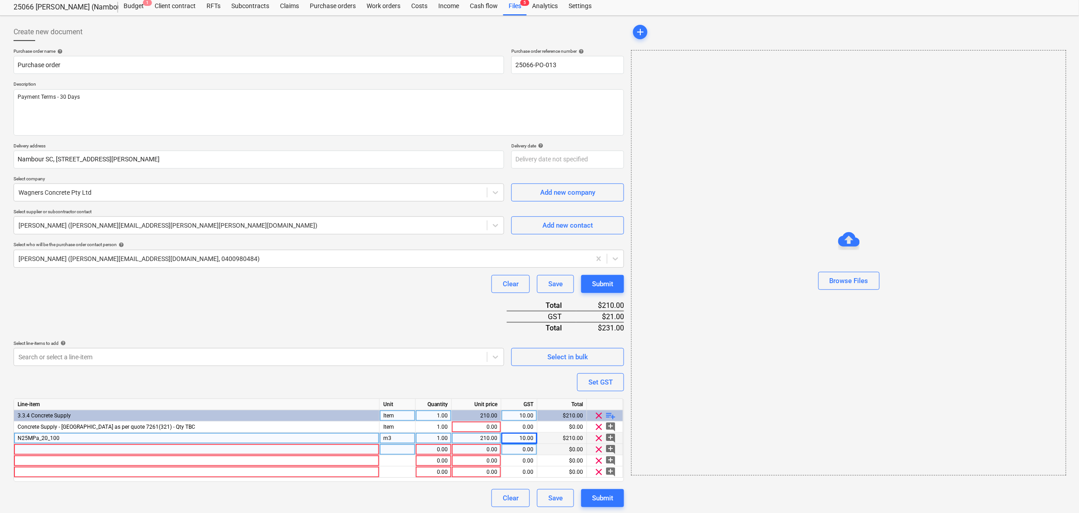
type textarea "x"
click at [280, 448] on div at bounding box center [197, 449] width 366 height 11
type input "N32MPA_20_100"
type textarea "x"
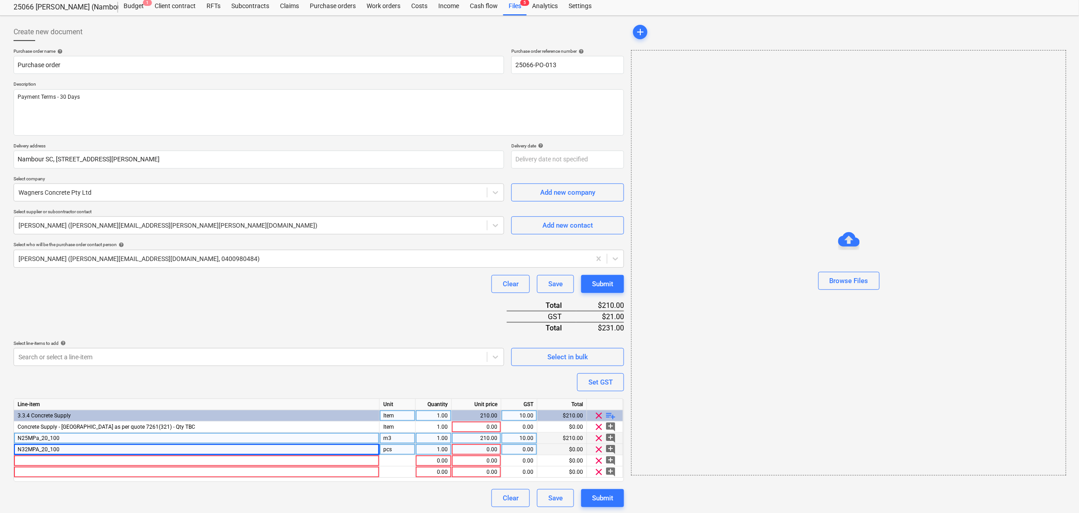
click at [395, 449] on div "pcs" at bounding box center [398, 449] width 36 height 11
type input "m3"
type textarea "x"
click at [482, 447] on div "0.00" at bounding box center [477, 449] width 42 height 11
type input "217"
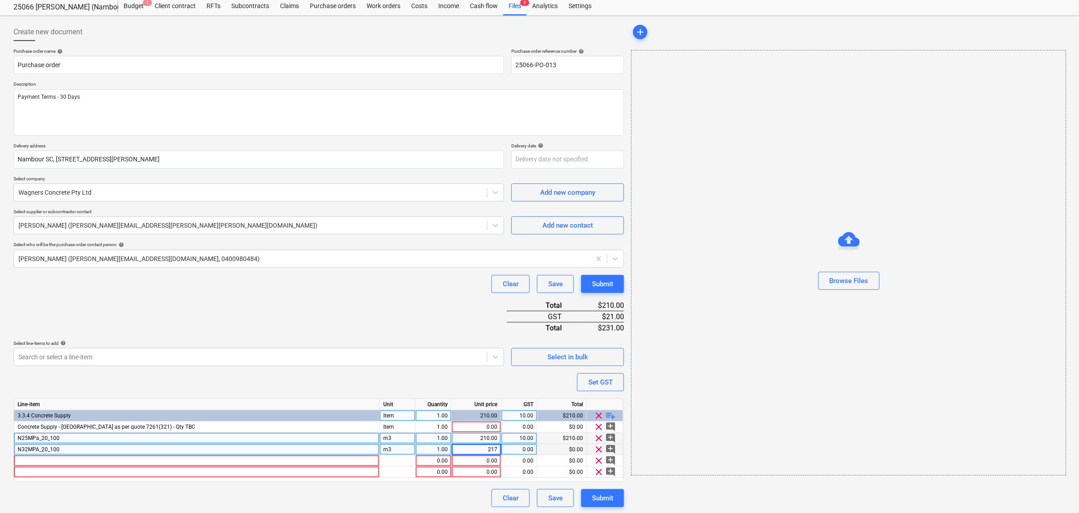
type textarea "x"
click at [516, 449] on div "0.00" at bounding box center [519, 449] width 28 height 11
type input "10"
click at [665, 490] on div "add Browse Files" at bounding box center [849, 265] width 442 height 492
click at [154, 461] on div at bounding box center [197, 461] width 366 height 11
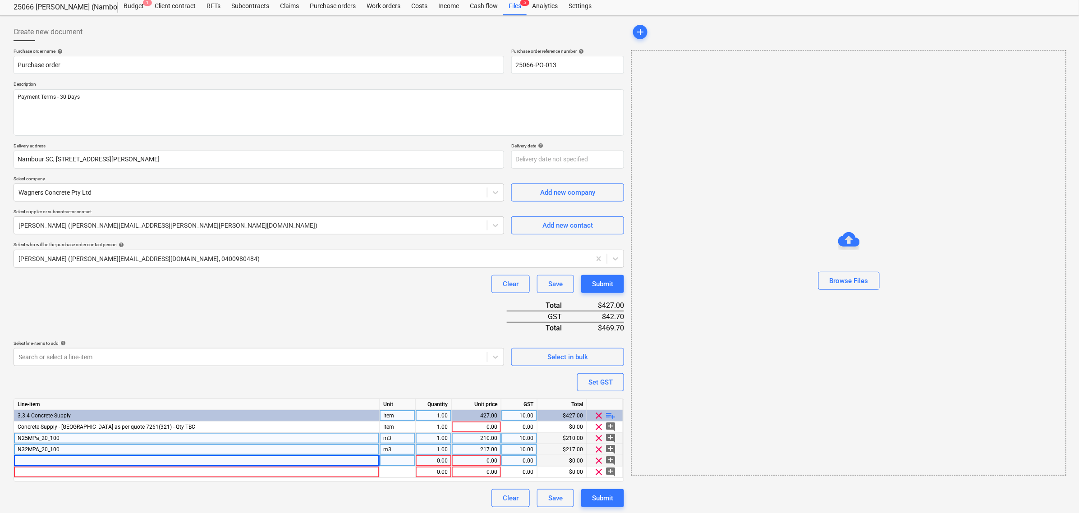
type textarea "x"
click at [276, 459] on div at bounding box center [197, 461] width 366 height 11
type input "N40MPA_20_100"
type textarea "x"
click at [404, 461] on div "pcs" at bounding box center [398, 461] width 36 height 11
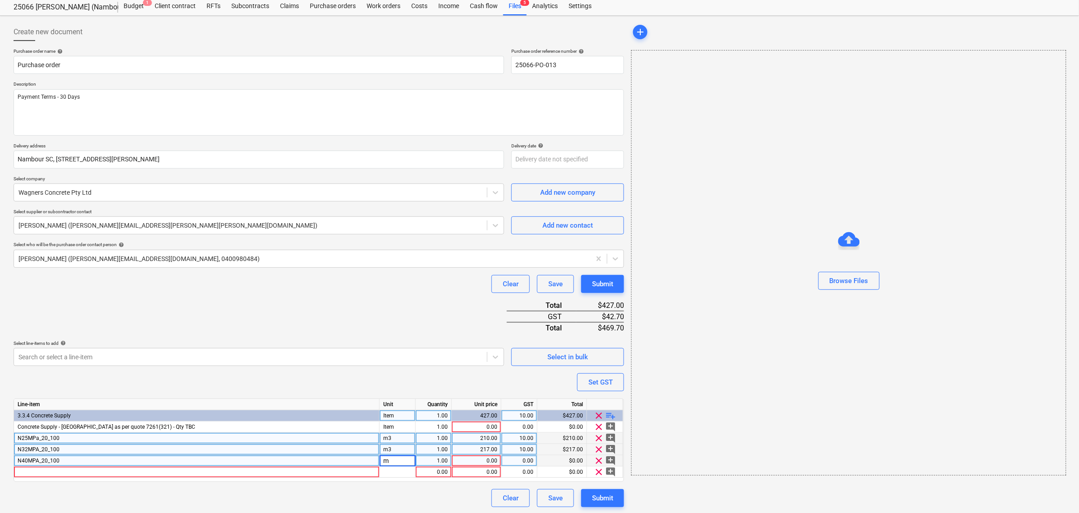
type input "m3"
type textarea "x"
click at [481, 458] on div "0.00" at bounding box center [477, 461] width 42 height 11
type input "234"
type textarea "x"
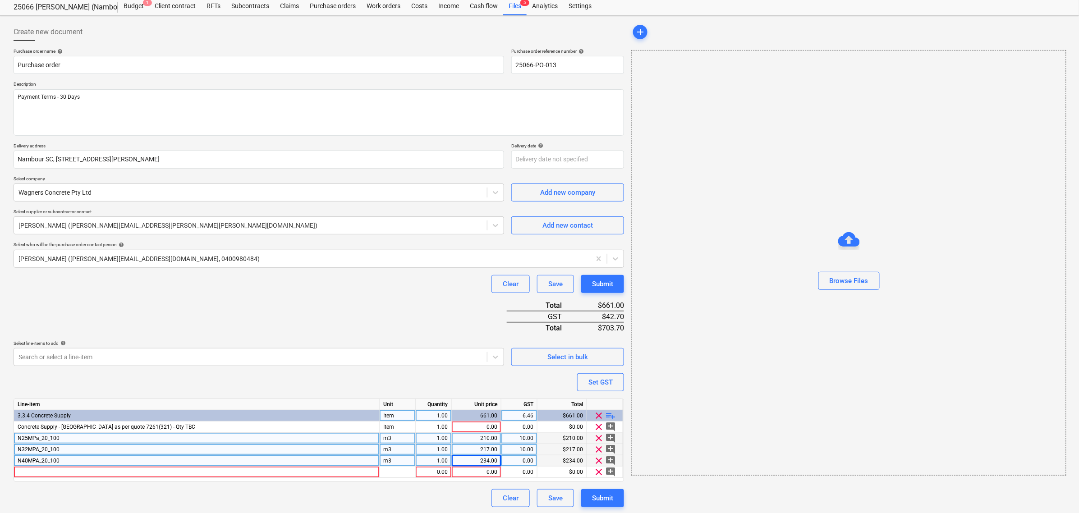
click at [516, 463] on div "0.00" at bounding box center [519, 461] width 28 height 11
type input "1"
type textarea "x"
type input "10"
type textarea "x"
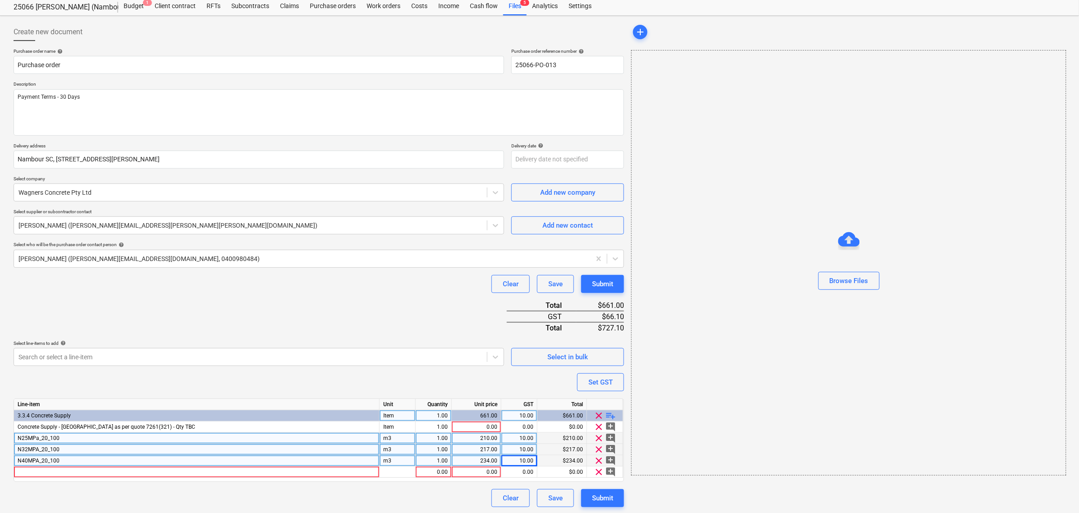
click at [369, 374] on div "Purchase order name help Purchase order Purchase order reference number help 25…" at bounding box center [319, 277] width 611 height 459
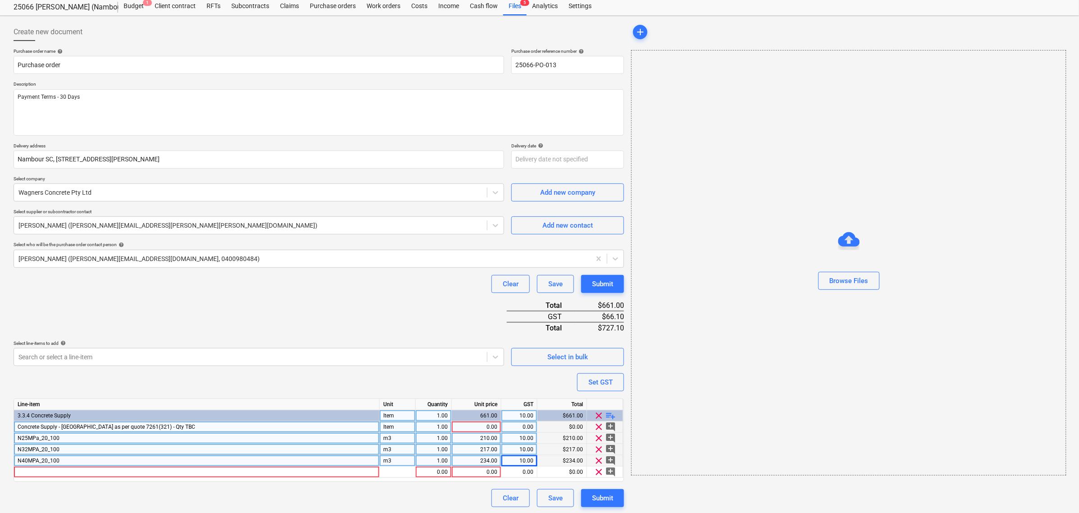
click at [524, 432] on div "0.00" at bounding box center [519, 427] width 28 height 11
type input "10"
click at [600, 473] on span "clear" at bounding box center [599, 472] width 11 height 11
type textarea "x"
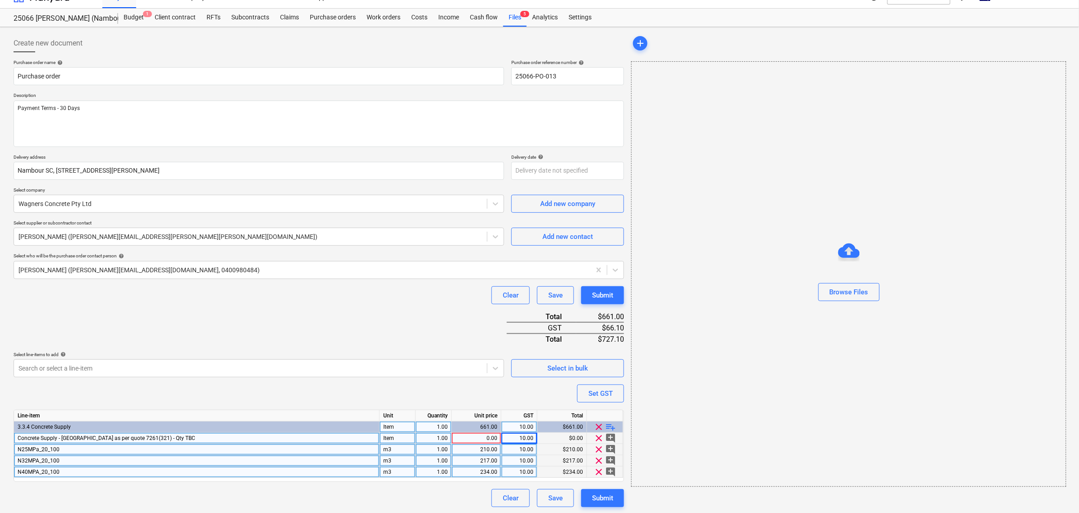
click at [441, 438] on div "1.00" at bounding box center [433, 438] width 28 height 11
type input "0"
type textarea "x"
click at [443, 489] on div "Clear Save Submit" at bounding box center [319, 498] width 611 height 18
click at [433, 436] on div "0.00" at bounding box center [433, 438] width 28 height 11
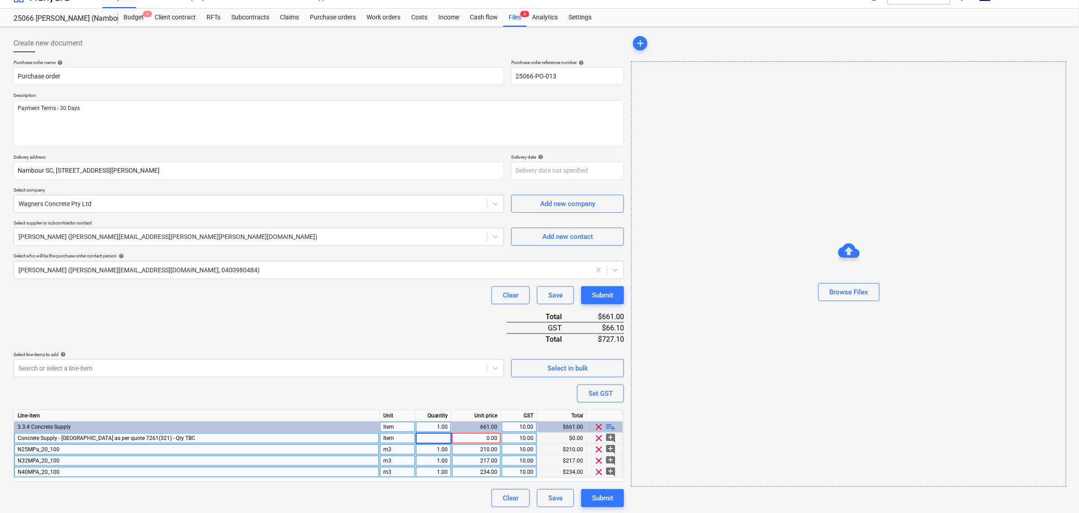
type input "1"
click at [454, 501] on div "Clear Save Submit" at bounding box center [319, 498] width 611 height 18
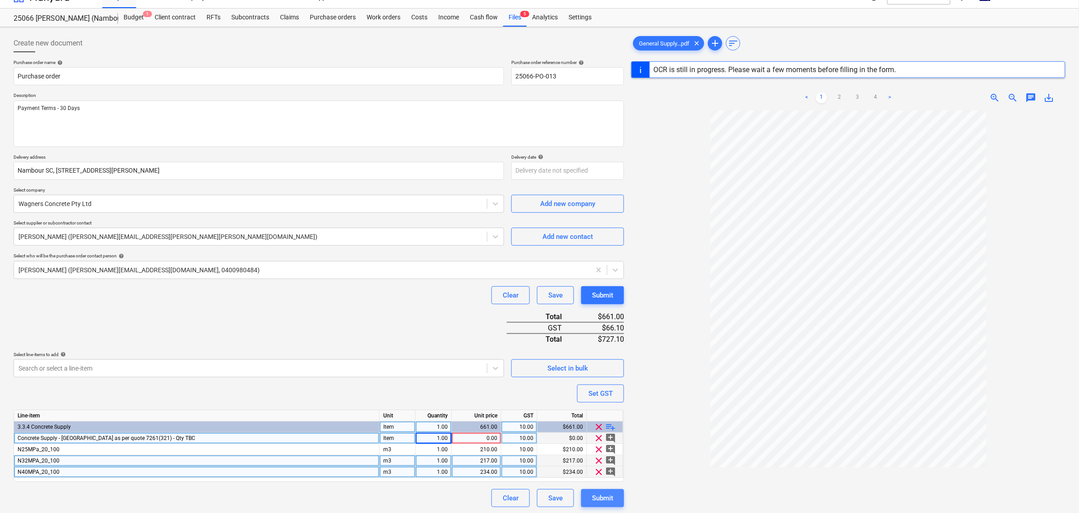
click at [615, 501] on button "Submit" at bounding box center [602, 498] width 43 height 18
type textarea "x"
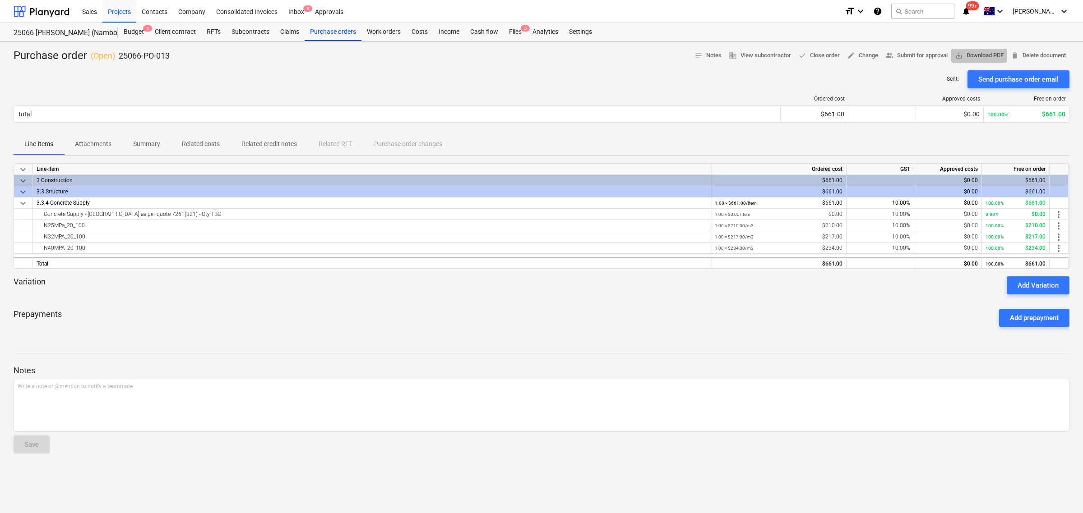
click at [972, 55] on span "save_alt Download PDF" at bounding box center [978, 56] width 49 height 10
